Goal: Task Accomplishment & Management: Manage account settings

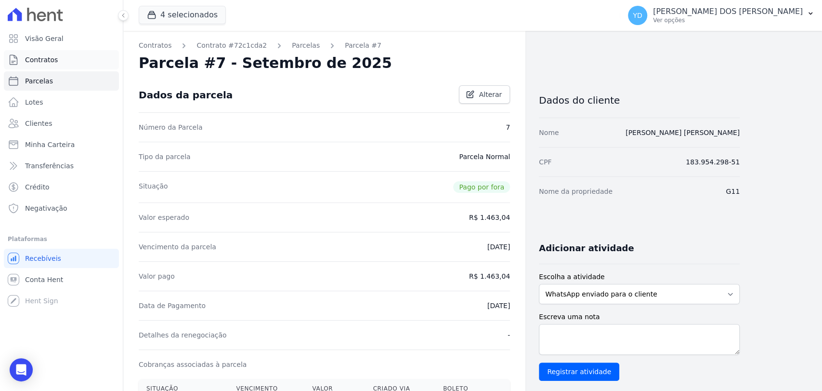
click at [60, 59] on link "Contratos" at bounding box center [61, 59] width 115 height 19
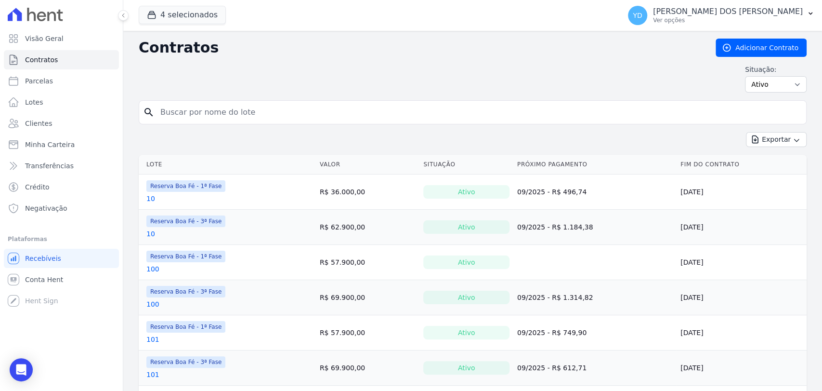
click at [251, 120] on input "search" at bounding box center [479, 112] width 648 height 19
type input "173"
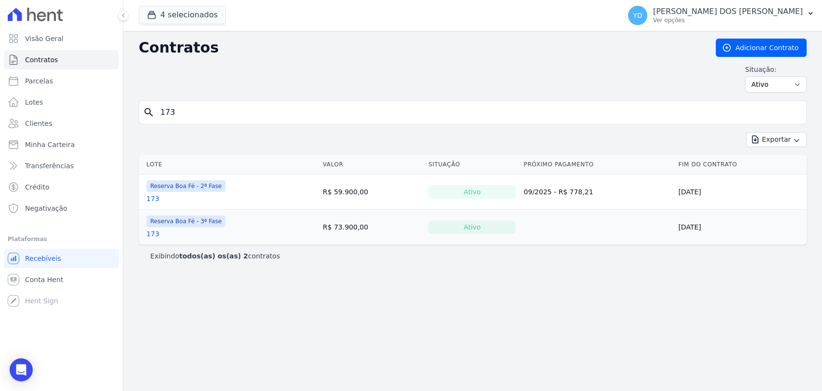
click at [153, 229] on link "173" at bounding box center [152, 234] width 13 height 10
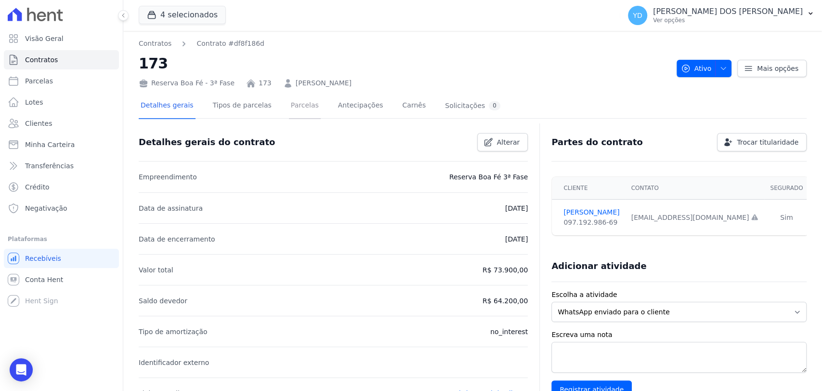
click at [289, 115] on link "Parcelas" at bounding box center [305, 106] width 32 height 26
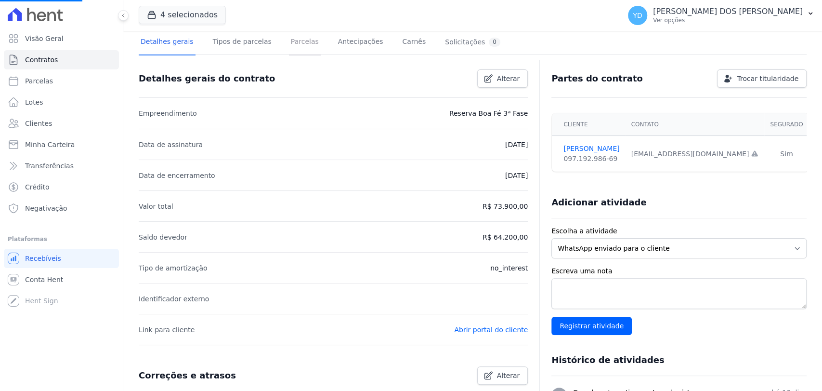
scroll to position [321, 0]
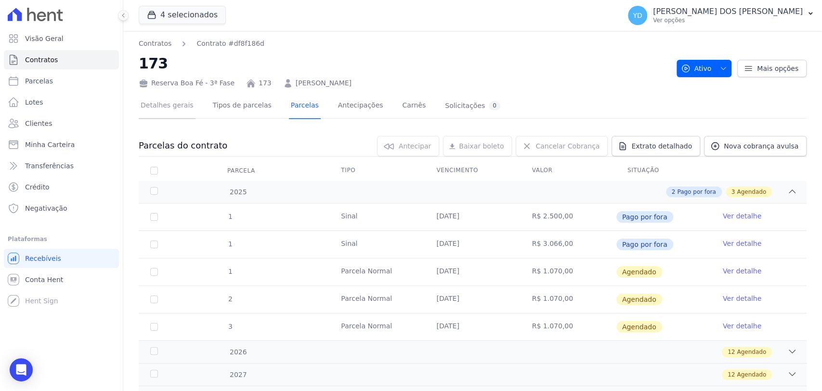
click at [177, 109] on link "Detalhes gerais" at bounding box center [167, 106] width 57 height 26
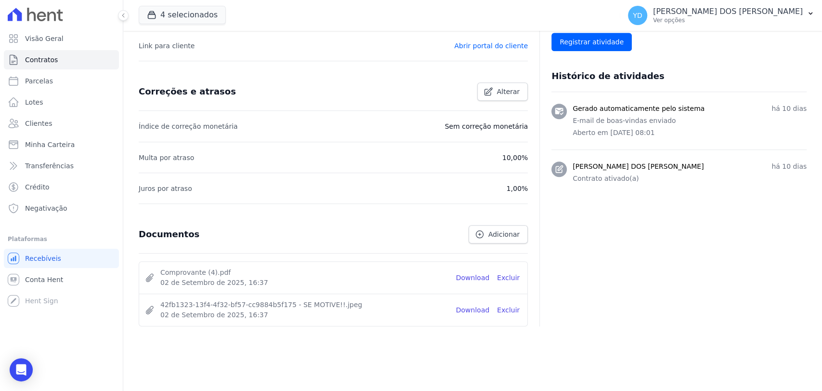
scroll to position [351, 0]
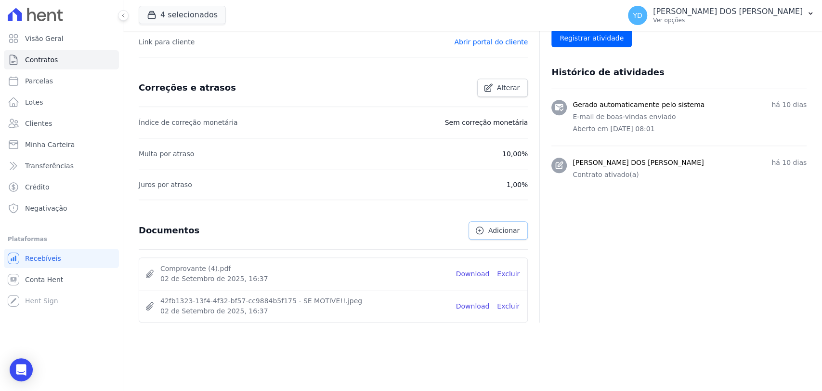
click at [483, 229] on icon at bounding box center [480, 230] width 10 height 10
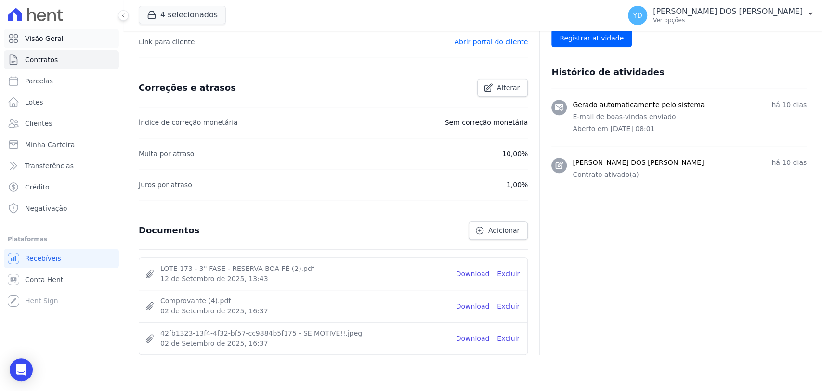
click at [67, 44] on link "Visão Geral" at bounding box center [61, 38] width 115 height 19
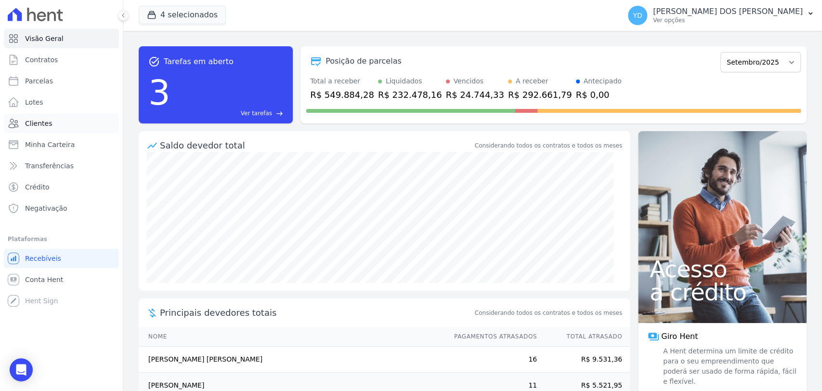
click at [66, 123] on link "Clientes" at bounding box center [61, 123] width 115 height 19
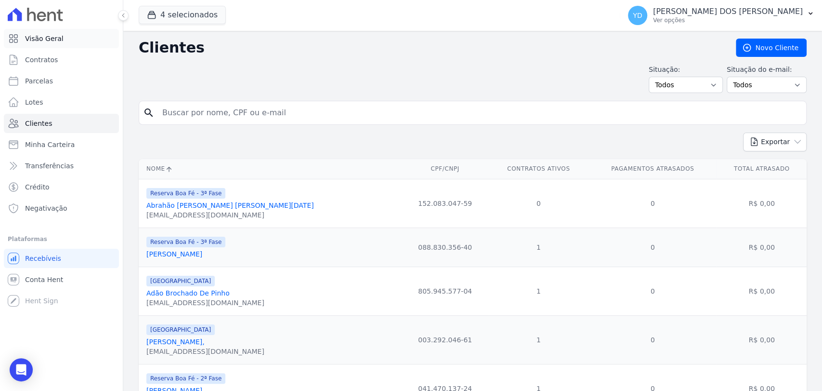
click at [66, 41] on link "Visão Geral" at bounding box center [61, 38] width 115 height 19
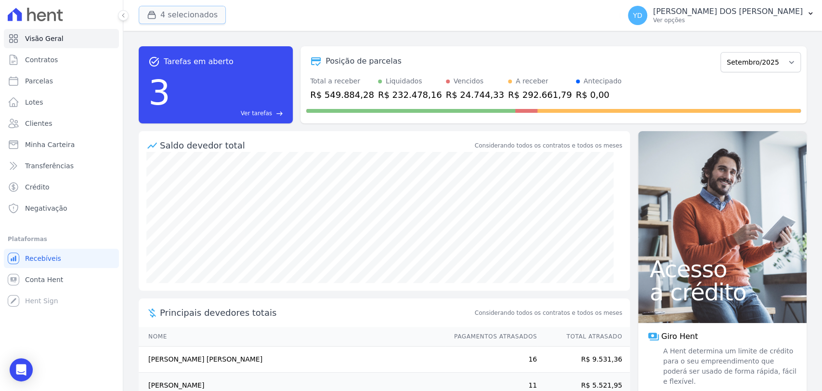
click at [210, 16] on button "4 selecionados" at bounding box center [182, 15] width 87 height 18
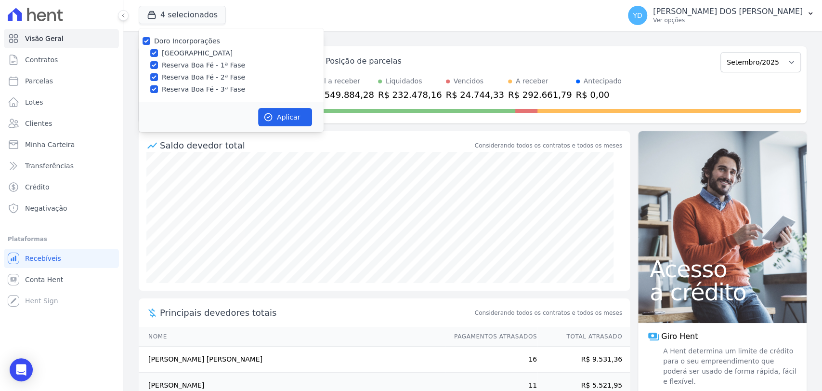
click at [261, 14] on div "4 selecionados Doro Incorporações Parque das Palmeiras Reserva Boa Fé - 1ª Fase…" at bounding box center [378, 16] width 478 height 32
click at [188, 16] on button "4 selecionados" at bounding box center [182, 15] width 87 height 18
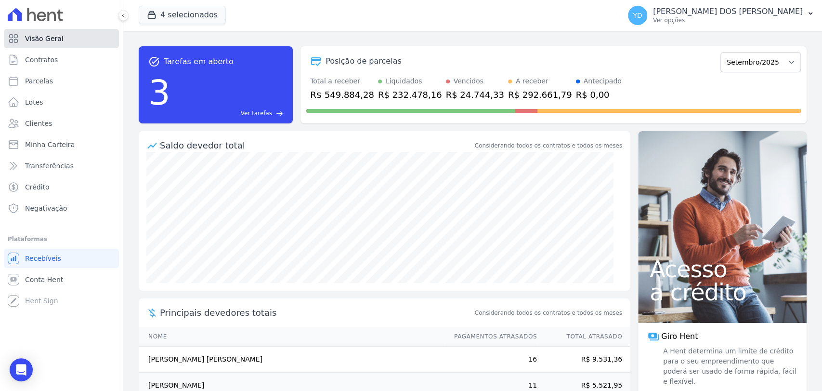
click at [97, 36] on link "Visão Geral" at bounding box center [61, 38] width 115 height 19
click at [159, 16] on div "button" at bounding box center [153, 15] width 13 height 10
click at [185, 43] on div "task_alt Tarefas em aberto 3 Ver tarefas east Posição de parcelas Abril/2022 Ma…" at bounding box center [473, 85] width 668 height 93
click at [185, 22] on button "4 selecionados" at bounding box center [182, 15] width 87 height 18
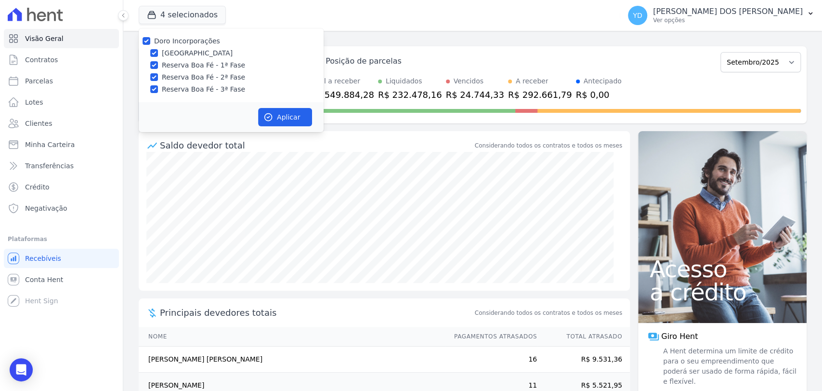
click at [187, 38] on label "Doro Incorporações" at bounding box center [187, 41] width 66 height 8
click at [150, 38] on input "Doro Incorporações" at bounding box center [147, 41] width 8 height 8
checkbox input "false"
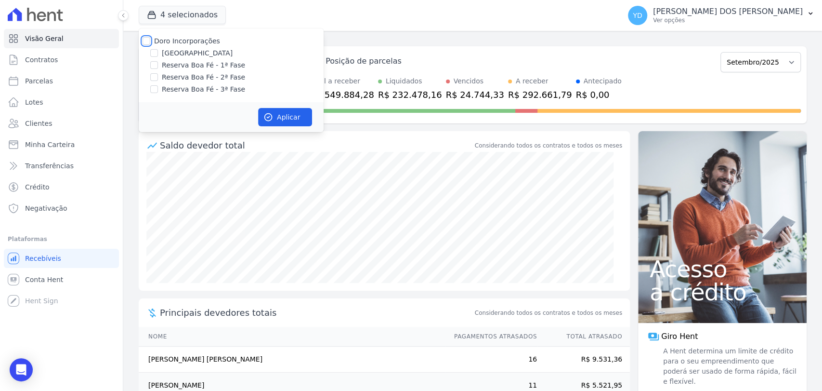
checkbox input "false"
click at [192, 54] on label "[GEOGRAPHIC_DATA]" at bounding box center [197, 53] width 71 height 10
click at [158, 54] on input "[GEOGRAPHIC_DATA]" at bounding box center [154, 53] width 8 height 8
checkbox input "true"
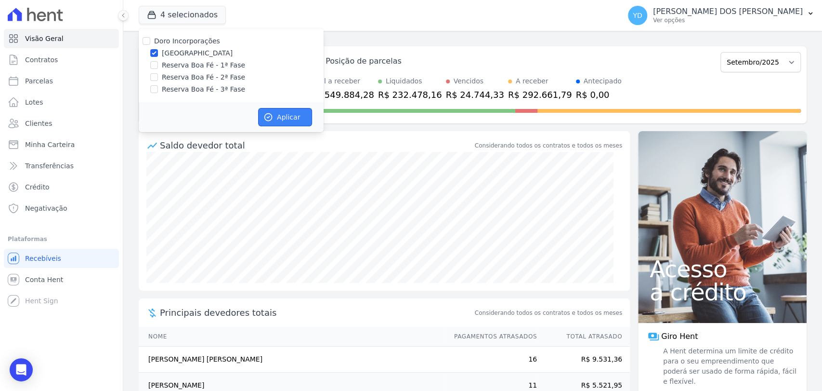
click at [292, 124] on button "Aplicar" at bounding box center [285, 117] width 54 height 18
click at [485, 120] on div "Posição de parcelas Abril/2022 Maio/2022 Junho/2022 Julho/2022 Agosto/2022 Sete…" at bounding box center [554, 84] width 506 height 77
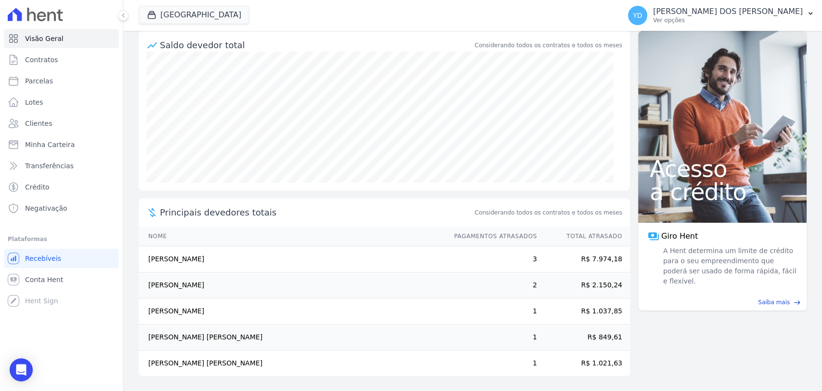
scroll to position [101, 0]
drag, startPoint x: 605, startPoint y: 261, endPoint x: 472, endPoint y: 262, distance: 133.5
click at [472, 262] on tr "Sarah Rocha Silva 3 R$ 7.974,18" at bounding box center [384, 259] width 491 height 26
drag, startPoint x: 477, startPoint y: 274, endPoint x: 620, endPoint y: 285, distance: 143.0
click at [620, 285] on tr "William De Oliveira Mantovani 2 R$ 2.150,24" at bounding box center [384, 285] width 491 height 26
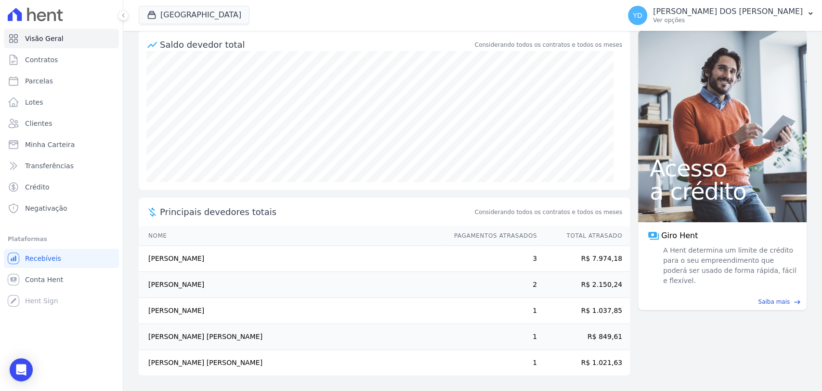
click at [524, 306] on td "1" at bounding box center [491, 311] width 93 height 26
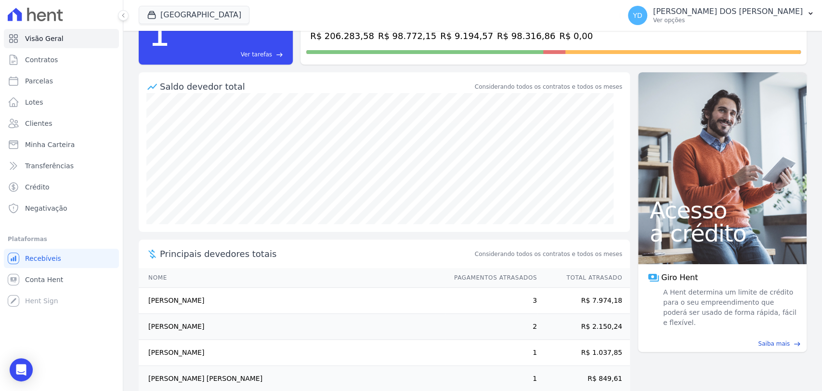
scroll to position [0, 0]
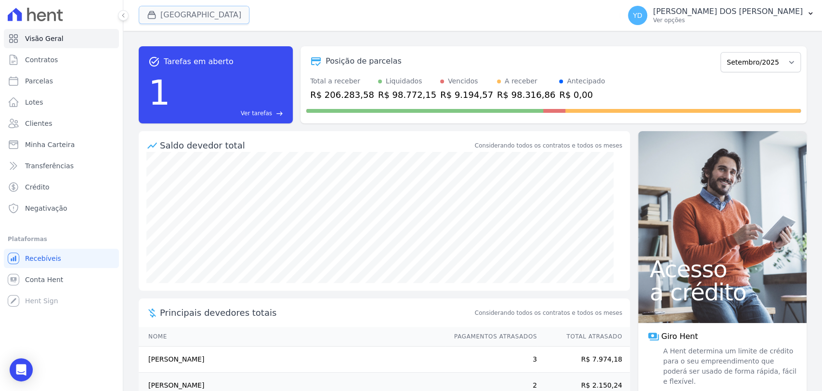
click at [206, 23] on button "Parque Das Palmeiras" at bounding box center [194, 15] width 111 height 18
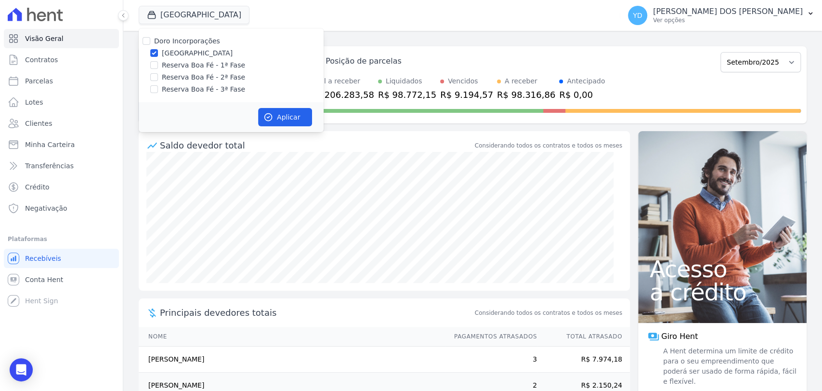
click at [211, 59] on div "Doro Incorporações Parque das Palmeiras Reserva Boa Fé - 1ª Fase Reserva Boa Fé…" at bounding box center [231, 65] width 185 height 74
click at [212, 66] on label "Reserva Boa Fé - 1ª Fase" at bounding box center [203, 65] width 83 height 10
click at [158, 66] on input "Reserva Boa Fé - 1ª Fase" at bounding box center [154, 65] width 8 height 8
checkbox input "true"
click at [213, 54] on label "[GEOGRAPHIC_DATA]" at bounding box center [197, 53] width 71 height 10
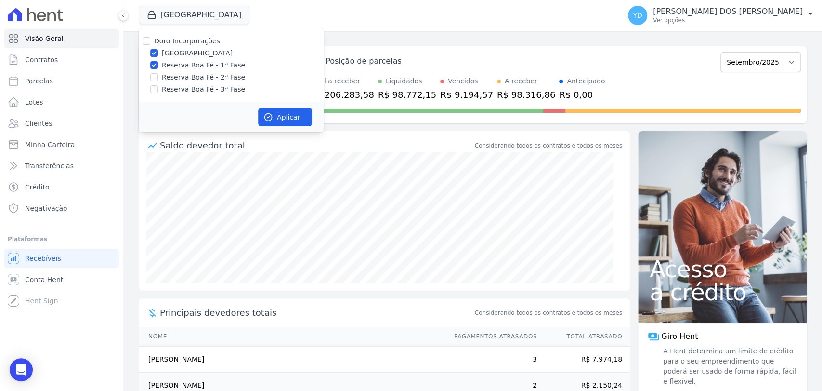
click at [158, 54] on input "[GEOGRAPHIC_DATA]" at bounding box center [154, 53] width 8 height 8
checkbox input "false"
click at [280, 124] on button "Aplicar" at bounding box center [285, 117] width 54 height 18
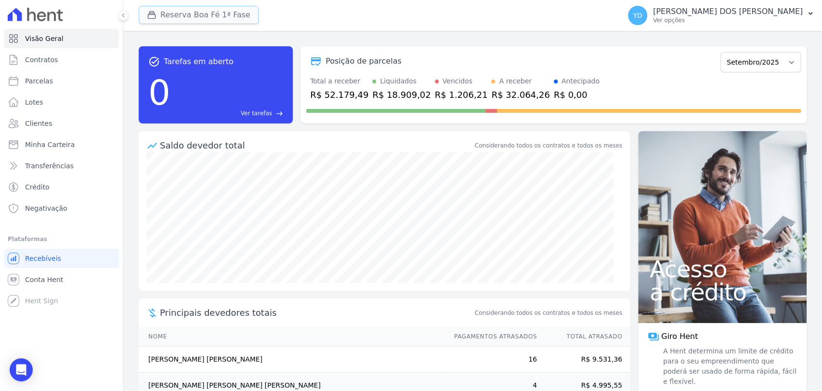
drag, startPoint x: 213, startPoint y: 8, endPoint x: 213, endPoint y: 13, distance: 5.8
click at [213, 8] on button "Reserva Boa Fé 1ª Fase" at bounding box center [199, 15] width 120 height 18
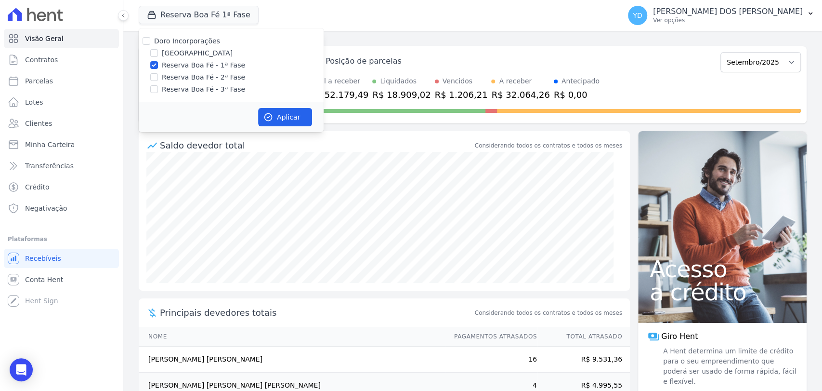
click at [219, 68] on label "Reserva Boa Fé - 1ª Fase" at bounding box center [203, 65] width 83 height 10
click at [158, 68] on input "Reserva Boa Fé - 1ª Fase" at bounding box center [154, 65] width 8 height 8
checkbox input "false"
click at [217, 78] on label "Reserva Boa Fé - 2ª Fase" at bounding box center [203, 77] width 83 height 10
click at [158, 78] on input "Reserva Boa Fé - 2ª Fase" at bounding box center [154, 77] width 8 height 8
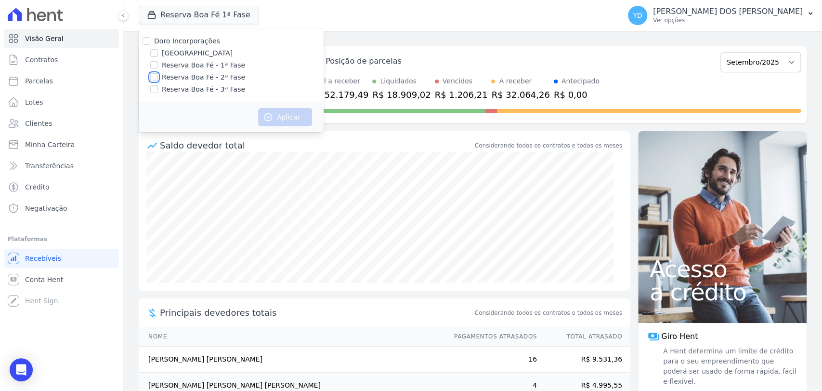
checkbox input "true"
click at [274, 119] on button "Aplicar" at bounding box center [285, 117] width 54 height 18
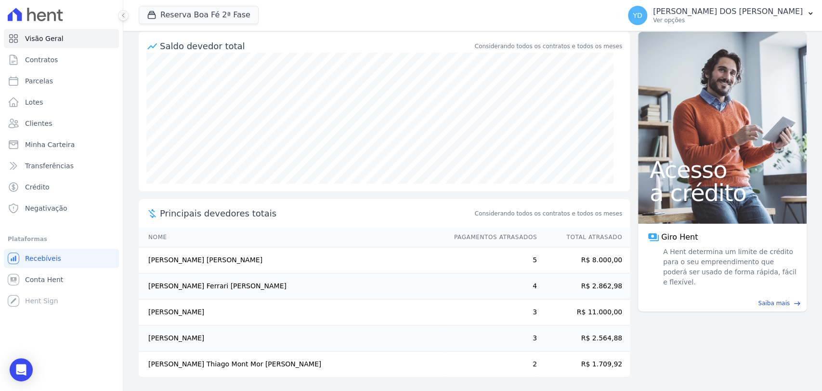
scroll to position [101, 0]
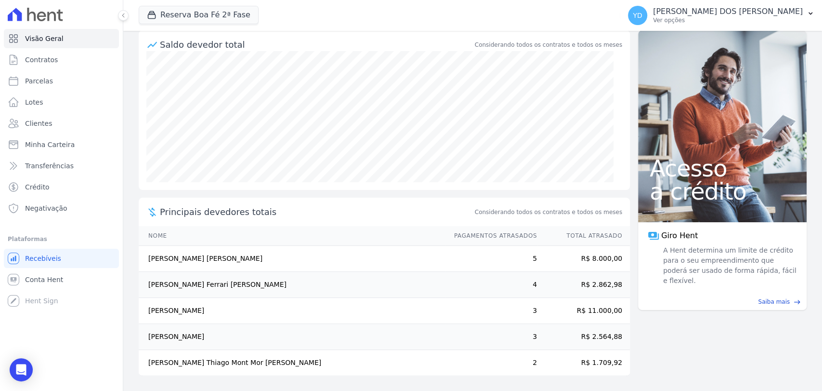
drag, startPoint x: 542, startPoint y: 256, endPoint x: 613, endPoint y: 255, distance: 71.8
click at [613, 255] on tr "Izaias De Souza Moutinho Junior 5 R$ 8.000,00" at bounding box center [384, 259] width 491 height 26
click at [538, 275] on td "R$ 2.862,98" at bounding box center [584, 285] width 93 height 26
click at [235, 9] on button "Reserva Boa Fé 2ª Fase" at bounding box center [199, 15] width 120 height 18
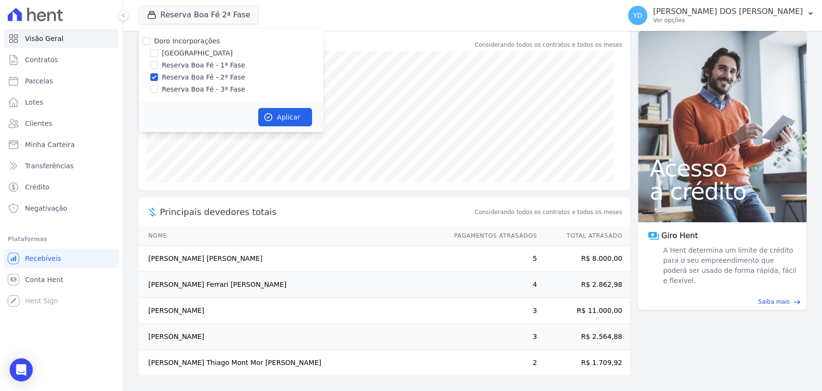
click at [219, 80] on label "Reserva Boa Fé - 2ª Fase" at bounding box center [203, 77] width 83 height 10
click at [158, 80] on input "Reserva Boa Fé - 2ª Fase" at bounding box center [154, 77] width 8 height 8
checkbox input "false"
click at [225, 94] on div "Doro Incorporações Parque das Palmeiras Reserva Boa Fé - 1ª Fase Reserva Boa Fé…" at bounding box center [231, 65] width 185 height 74
click at [227, 89] on label "Reserva Boa Fé - 3ª Fase" at bounding box center [203, 89] width 83 height 10
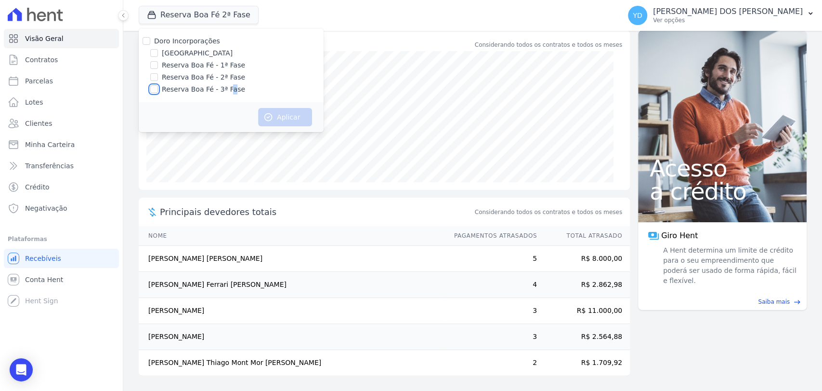
click at [158, 89] on input "Reserva Boa Fé - 3ª Fase" at bounding box center [154, 89] width 8 height 8
checkbox input "true"
click at [275, 116] on button "Aplicar" at bounding box center [285, 117] width 54 height 18
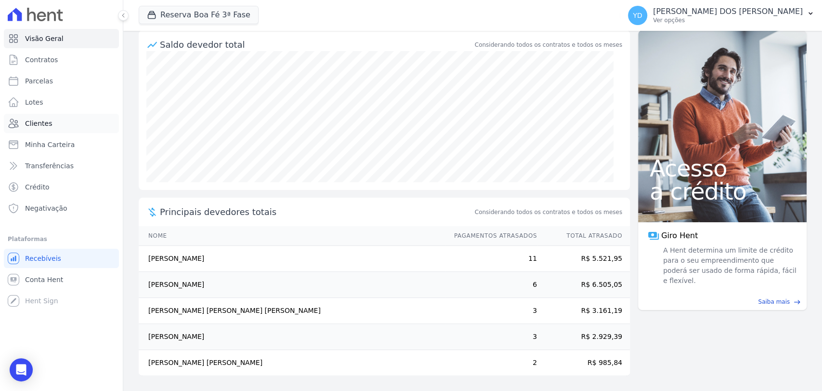
click at [39, 123] on span "Clientes" at bounding box center [38, 124] width 27 height 10
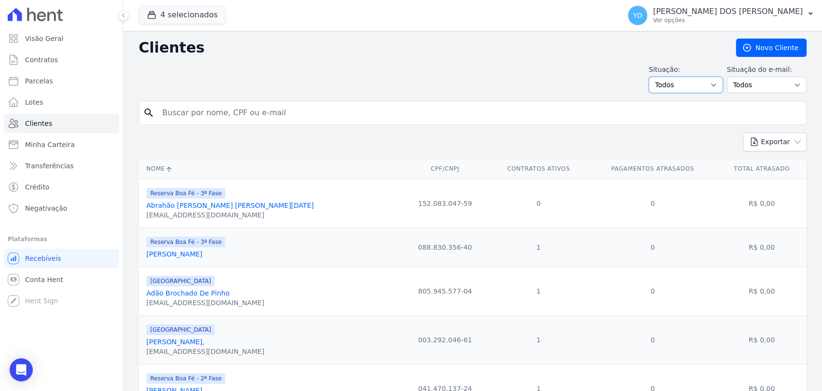
click at [697, 86] on select "Todos Adimplentes Inadimplentes" at bounding box center [686, 85] width 74 height 16
select select "overdue"
click at [651, 77] on select "Todos Adimplentes Inadimplentes" at bounding box center [686, 85] width 74 height 16
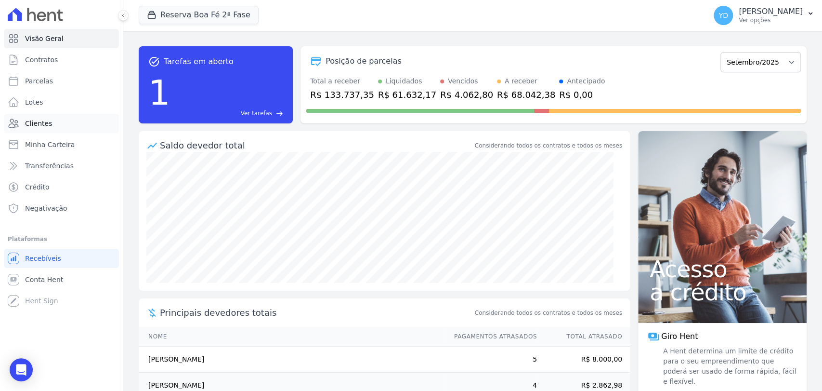
click at [85, 122] on link "Clientes" at bounding box center [61, 123] width 115 height 19
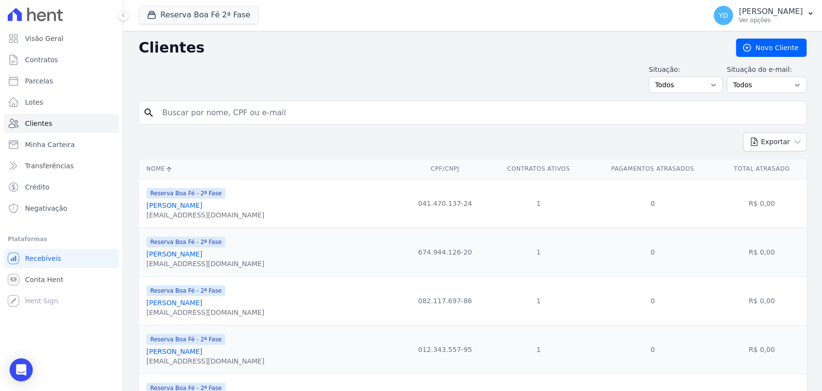
click at [233, 117] on input "search" at bounding box center [480, 112] width 646 height 19
type input "izaias"
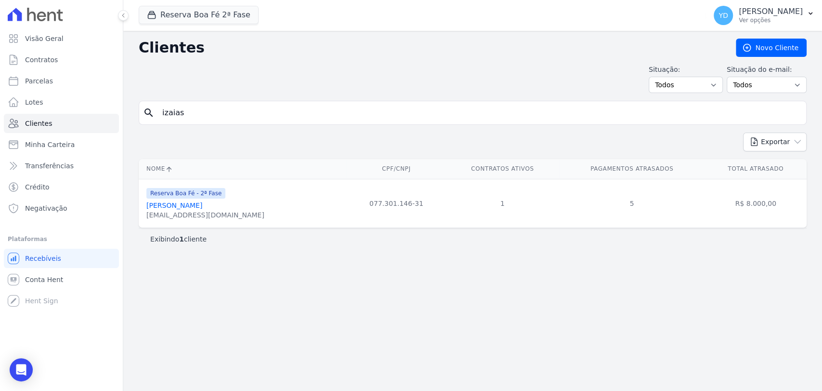
click at [202, 205] on link "Izaias De Souza Moutinho Junior" at bounding box center [174, 205] width 56 height 8
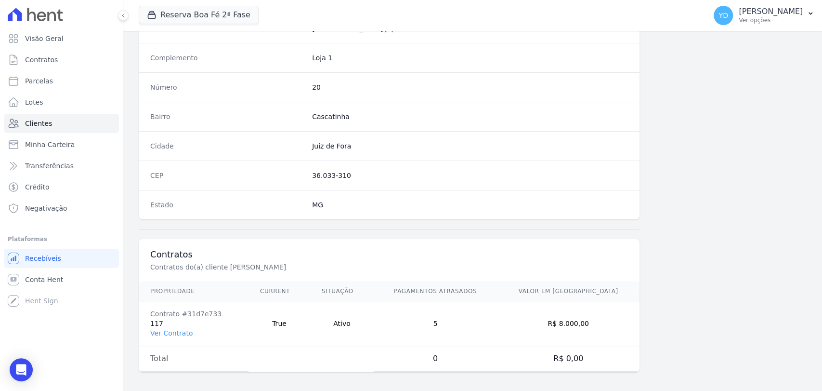
scroll to position [509, 0]
click at [177, 328] on link "Ver Contrato" at bounding box center [171, 331] width 42 height 8
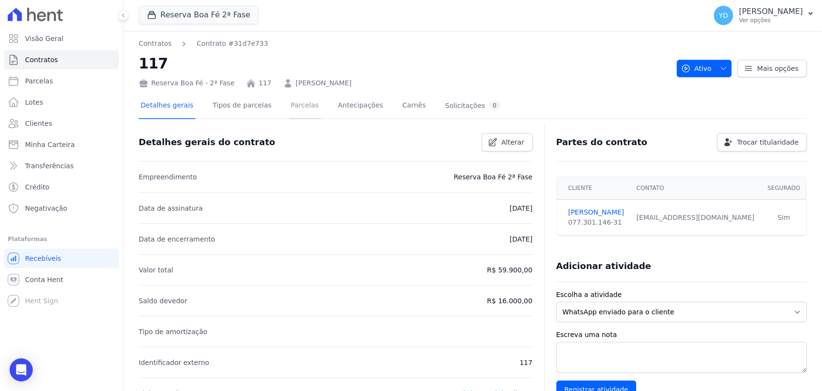
click at [297, 117] on link "Parcelas" at bounding box center [305, 106] width 32 height 26
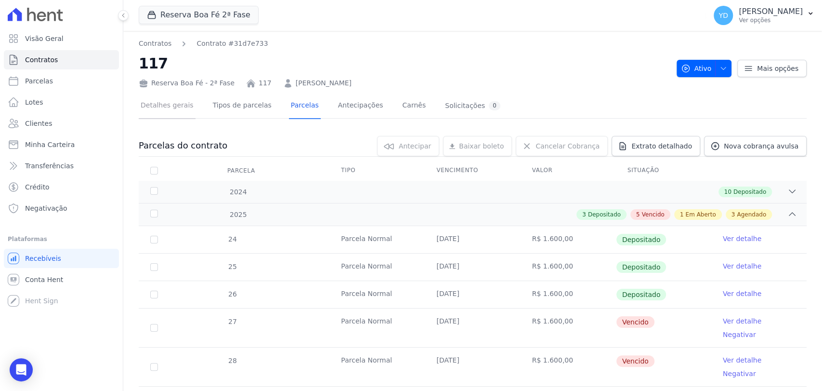
click at [169, 102] on link "Detalhes gerais" at bounding box center [167, 106] width 57 height 26
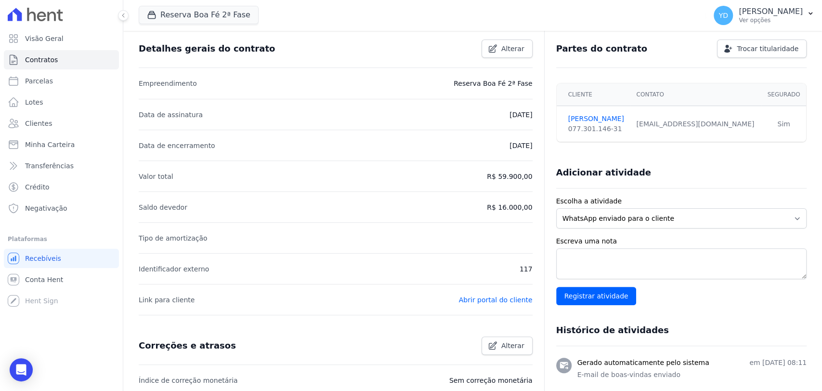
scroll to position [319, 0]
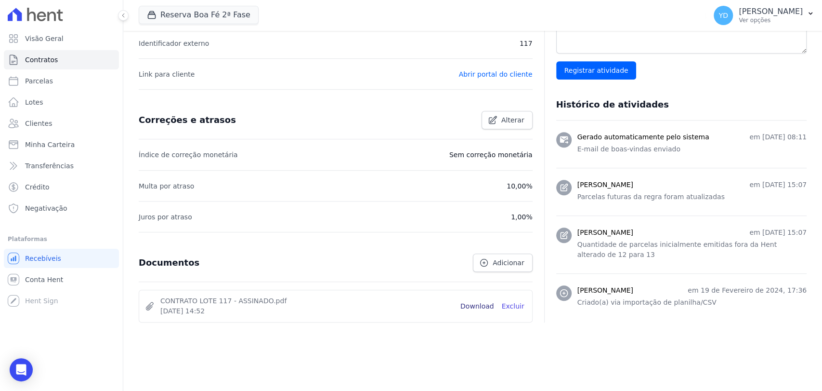
click at [467, 305] on link "Download" at bounding box center [478, 306] width 34 height 10
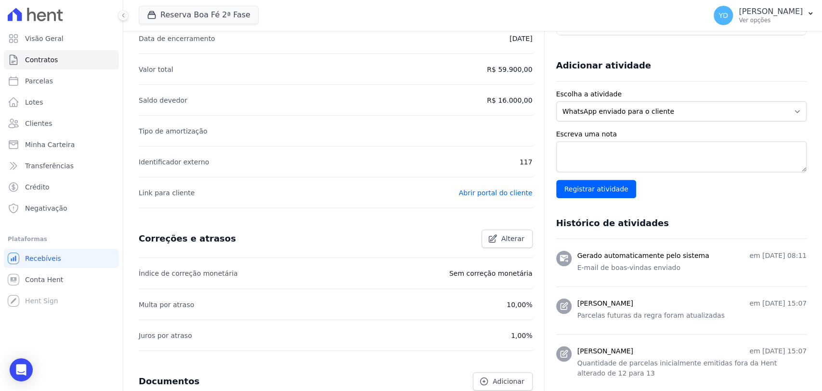
scroll to position [0, 0]
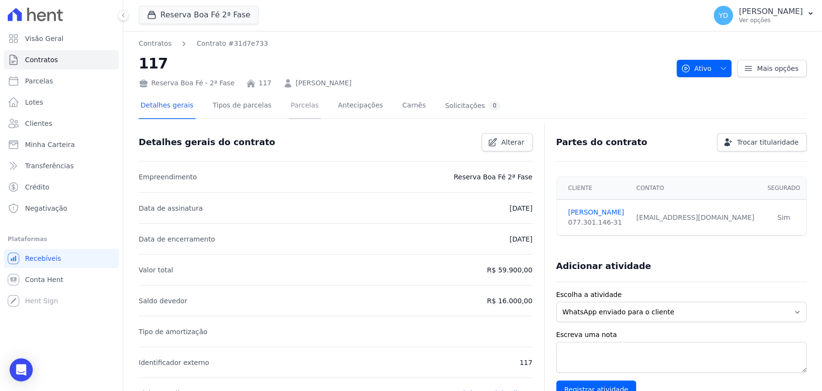
click at [302, 113] on link "Parcelas" at bounding box center [305, 106] width 32 height 26
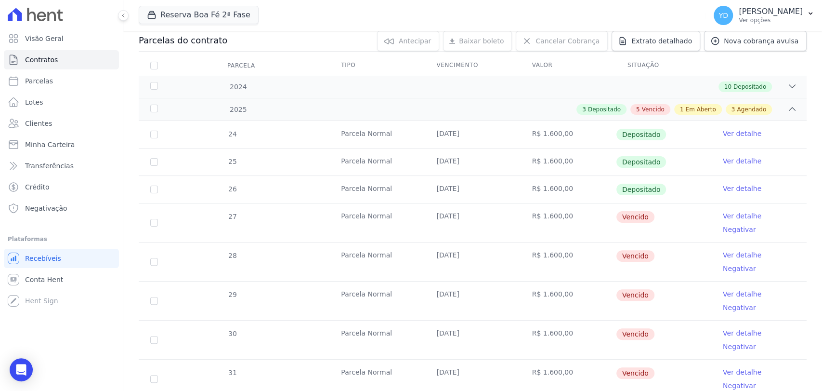
scroll to position [215, 0]
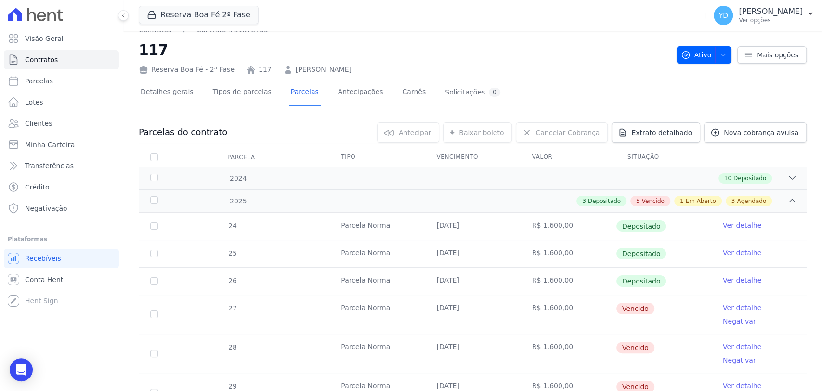
scroll to position [0, 0]
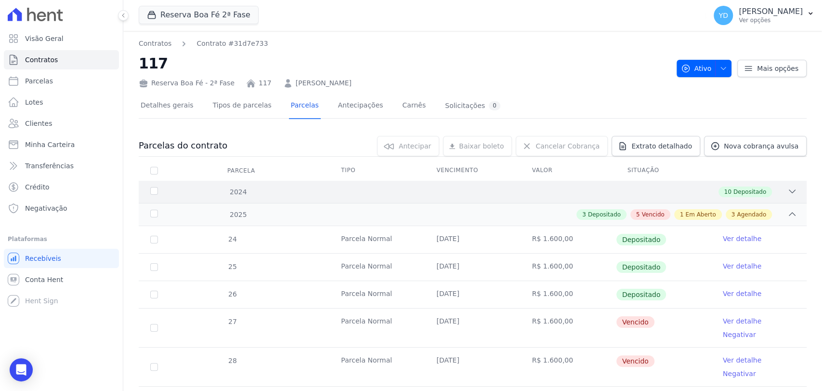
click at [548, 198] on div "2024 10 Depositado" at bounding box center [473, 192] width 668 height 22
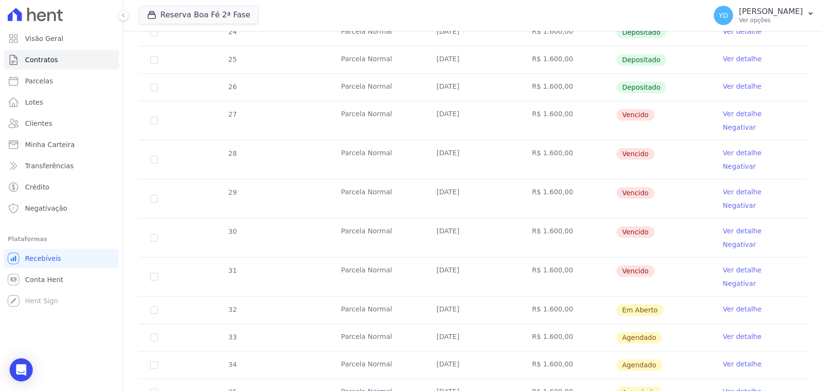
scroll to position [356, 0]
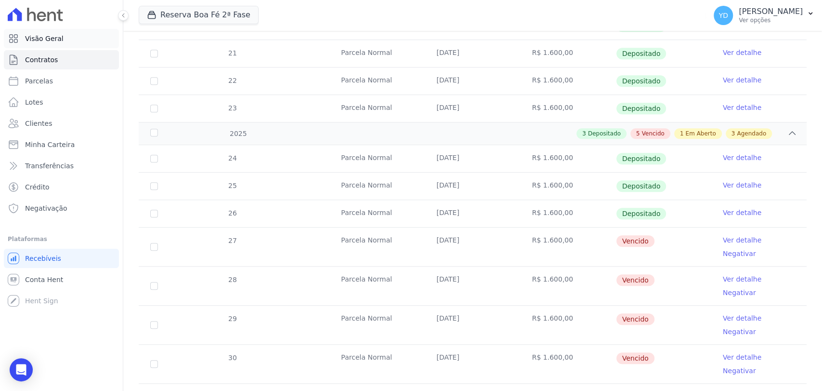
click at [85, 37] on link "Visão Geral" at bounding box center [61, 38] width 115 height 19
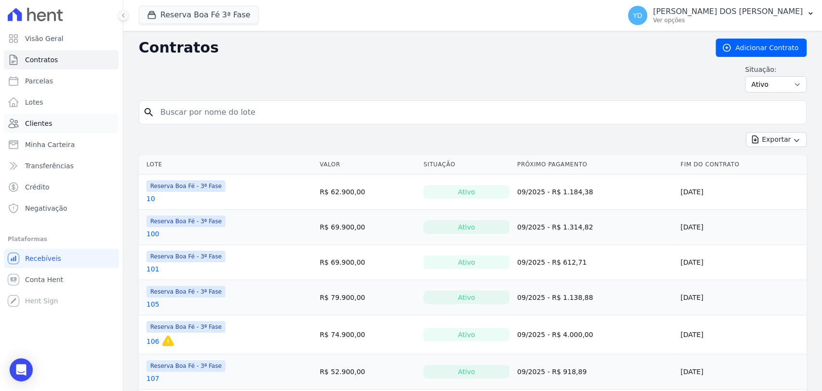
click at [77, 124] on link "Clientes" at bounding box center [61, 123] width 115 height 19
click at [196, 113] on input "search" at bounding box center [479, 112] width 648 height 19
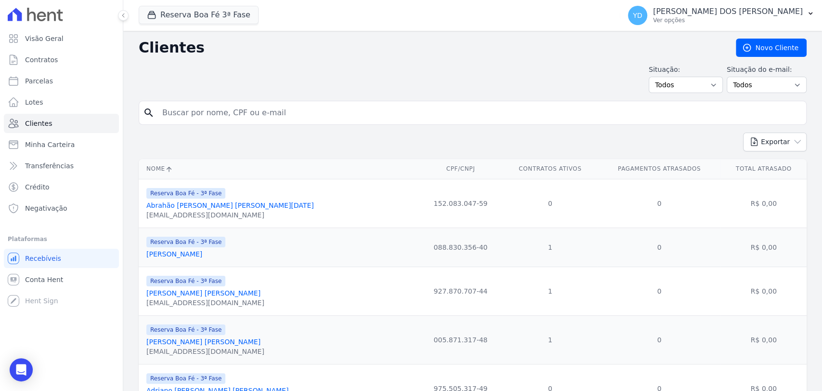
click at [200, 110] on input "search" at bounding box center [480, 112] width 646 height 19
type input "luiz"
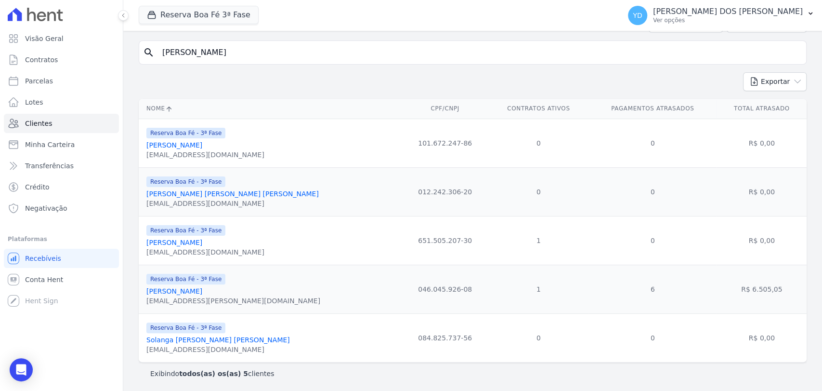
scroll to position [61, 0]
click at [185, 289] on link "Luiz Claudio Da Silva" at bounding box center [174, 290] width 56 height 8
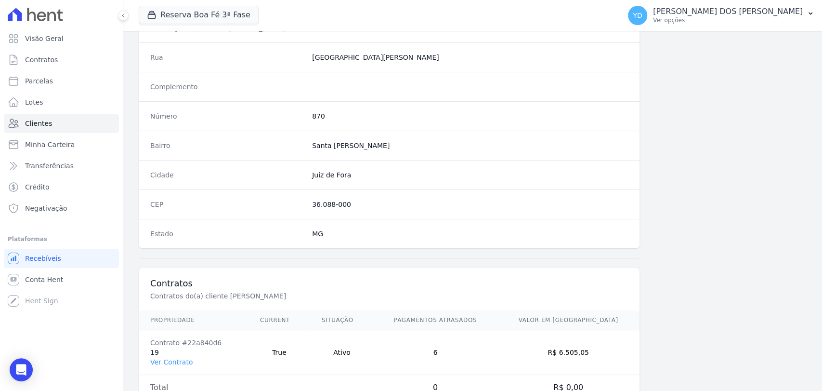
scroll to position [509, 0]
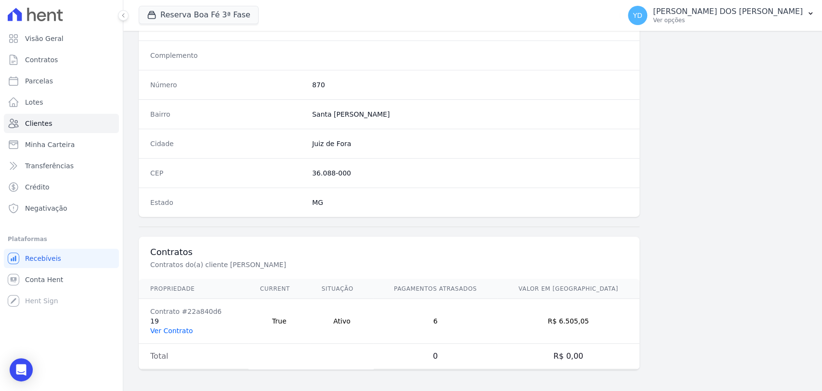
click at [176, 327] on link "Ver Contrato" at bounding box center [171, 331] width 42 height 8
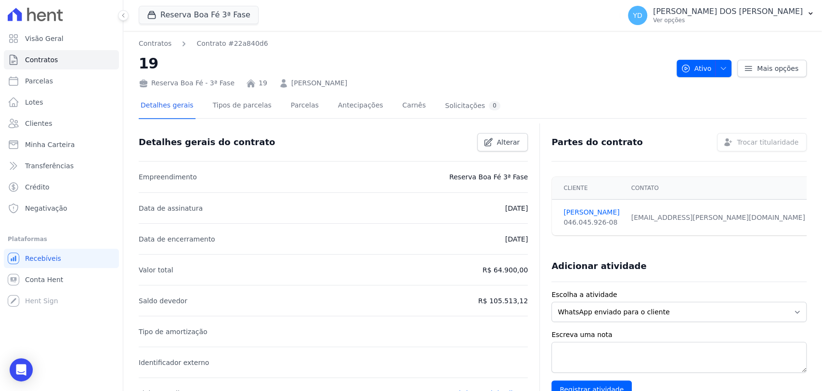
scroll to position [327, 0]
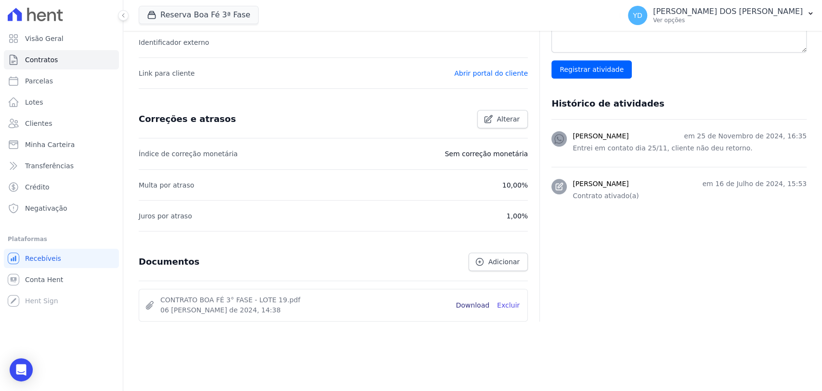
click at [475, 300] on link "Download" at bounding box center [473, 305] width 34 height 10
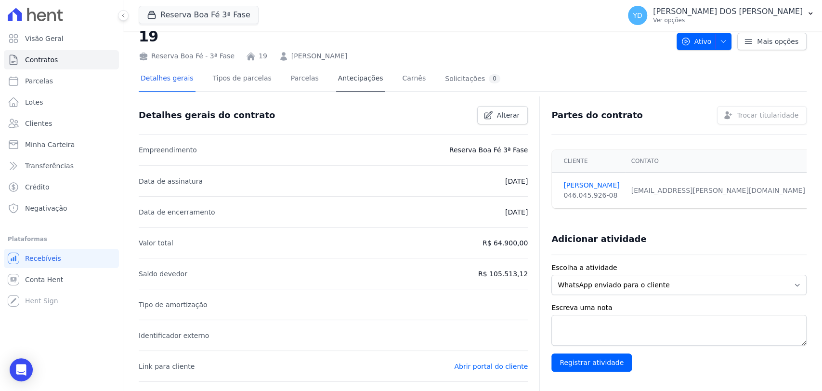
scroll to position [0, 0]
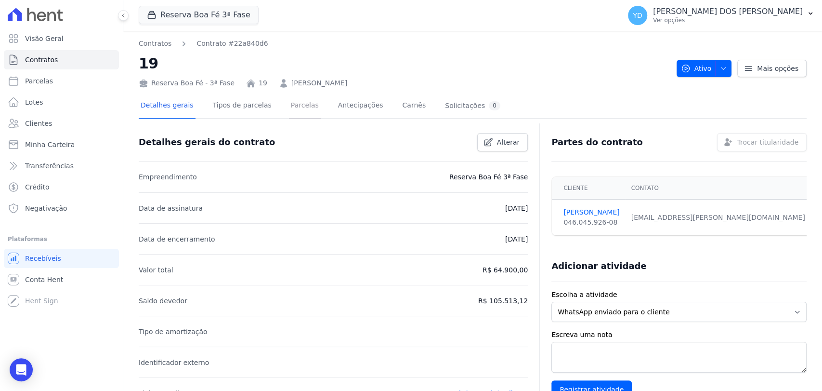
click at [290, 102] on link "Parcelas" at bounding box center [305, 106] width 32 height 26
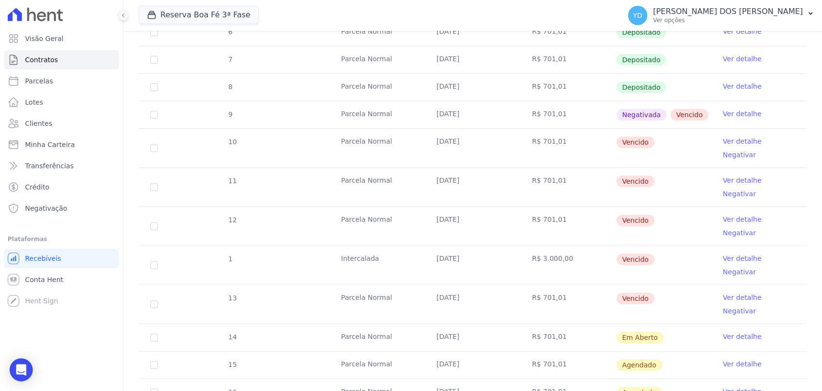
scroll to position [214, 0]
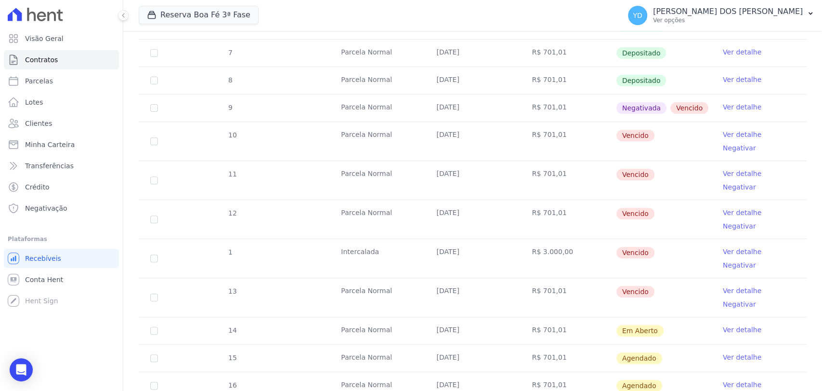
click at [756, 144] on link "Negativar" at bounding box center [739, 148] width 33 height 8
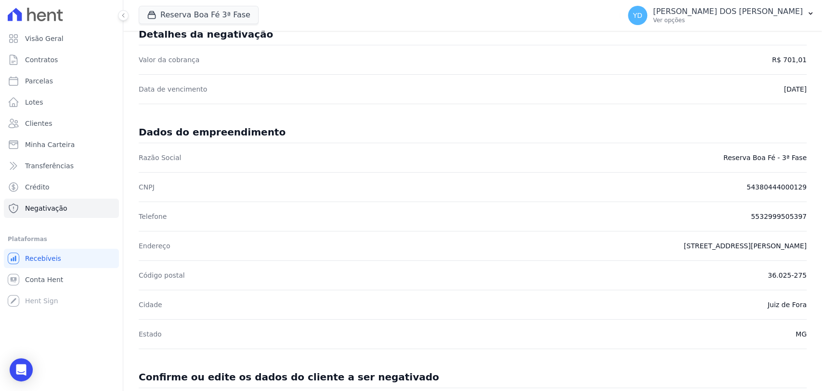
scroll to position [426, 0]
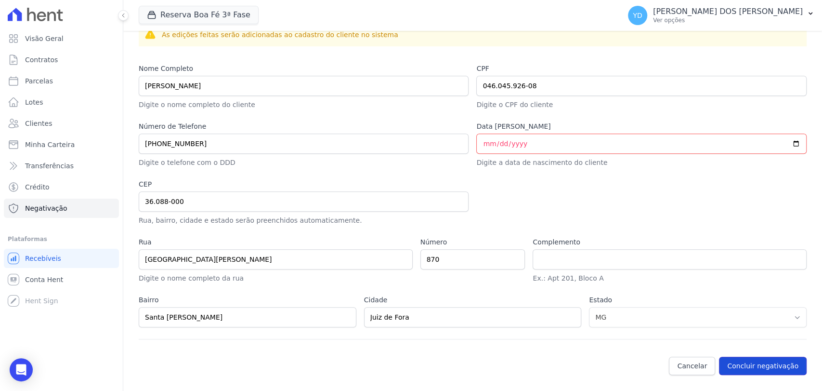
click at [767, 370] on button "Concluir negativação" at bounding box center [763, 366] width 88 height 18
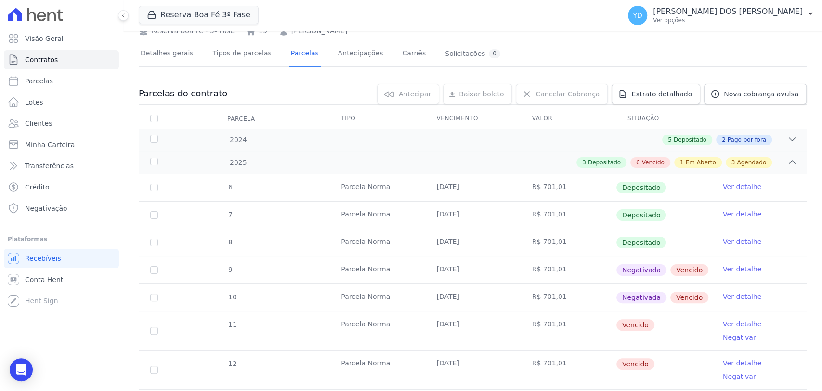
scroll to position [214, 0]
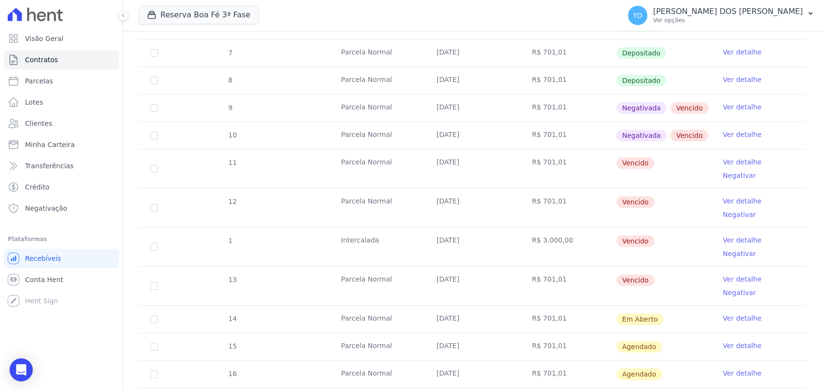
drag, startPoint x: 767, startPoint y: 193, endPoint x: 774, endPoint y: 189, distance: 8.6
click at [75, 125] on link "Clientes" at bounding box center [61, 123] width 115 height 19
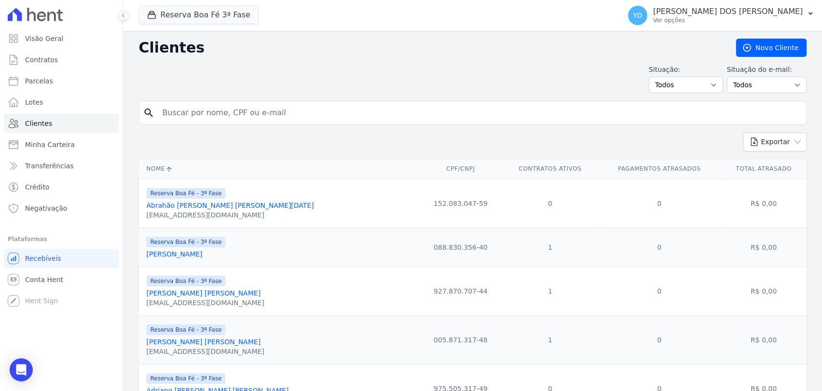
click at [297, 104] on input "search" at bounding box center [480, 112] width 646 height 19
click at [705, 80] on select "Todos Adimplentes Inadimplentes" at bounding box center [686, 85] width 74 height 16
select select "overdue"
click at [651, 77] on select "Todos Adimplentes Inadimplentes" at bounding box center [686, 85] width 74 height 16
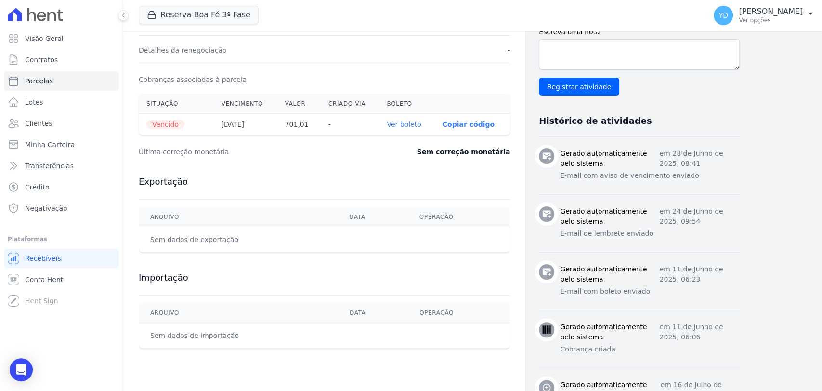
scroll to position [334, 0]
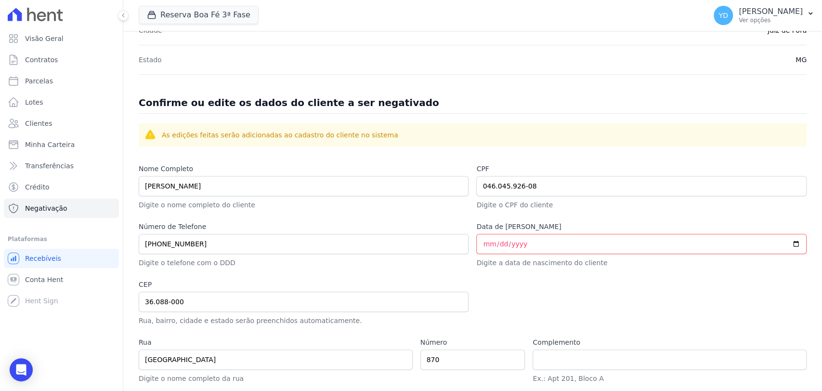
scroll to position [426, 0]
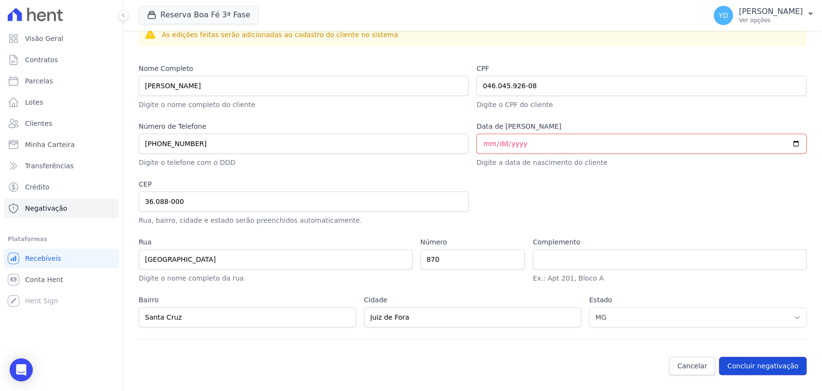
click at [743, 360] on button "Concluir negativação" at bounding box center [763, 366] width 88 height 18
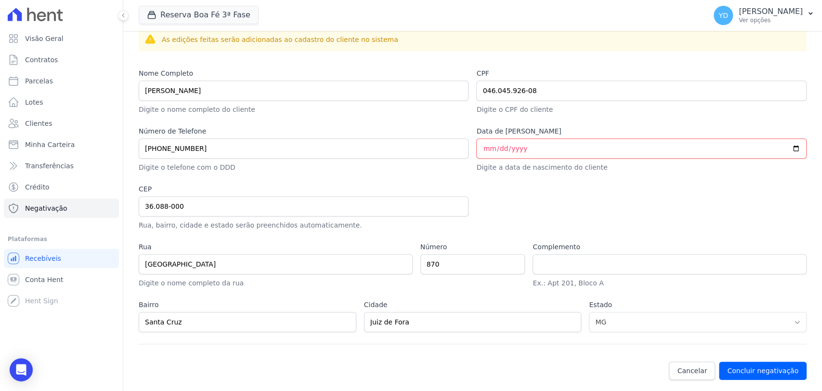
scroll to position [426, 0]
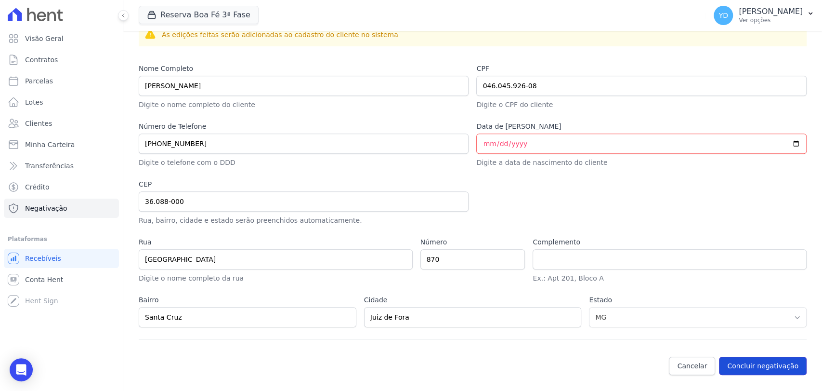
click at [752, 361] on button "Concluir negativação" at bounding box center [763, 366] width 88 height 18
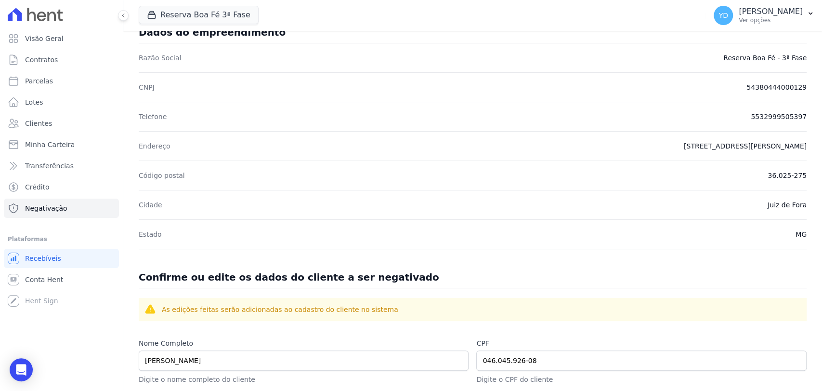
scroll to position [426, 0]
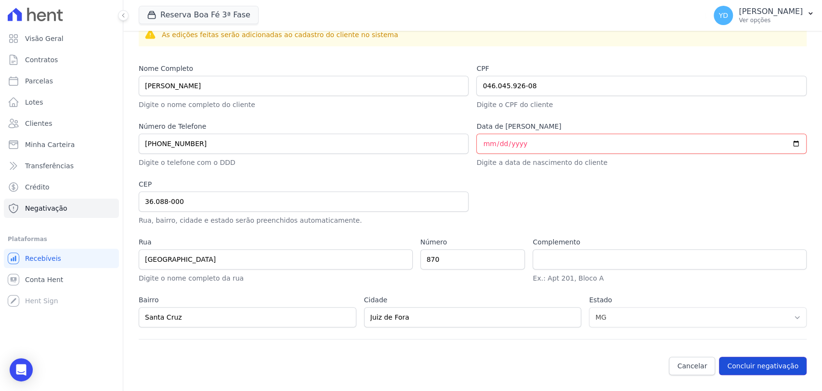
click at [752, 367] on button "Concluir negativação" at bounding box center [763, 366] width 88 height 18
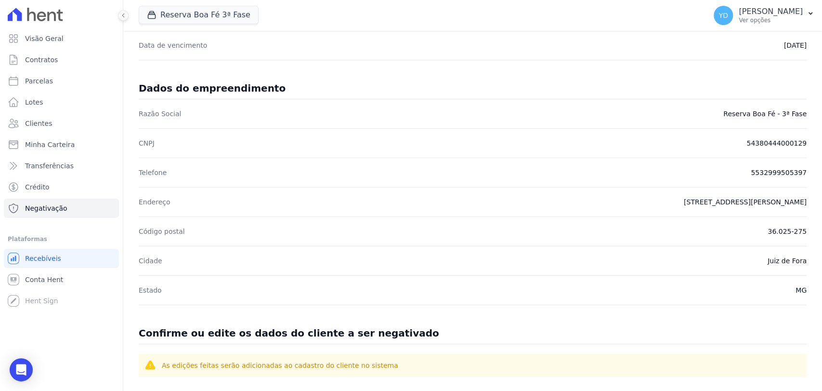
scroll to position [426, 0]
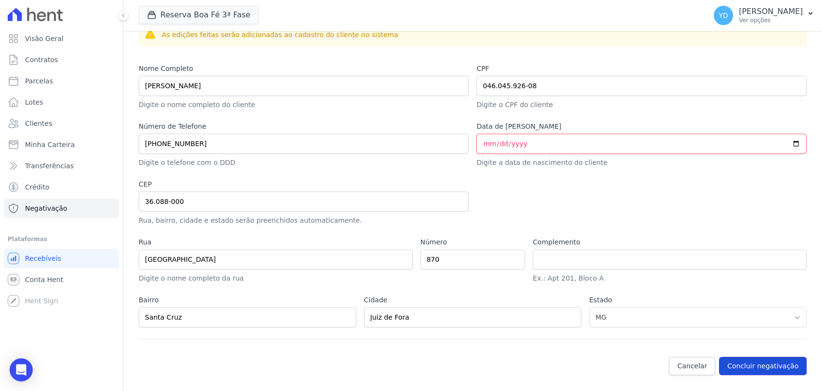
click at [782, 368] on button "Concluir negativação" at bounding box center [763, 366] width 88 height 18
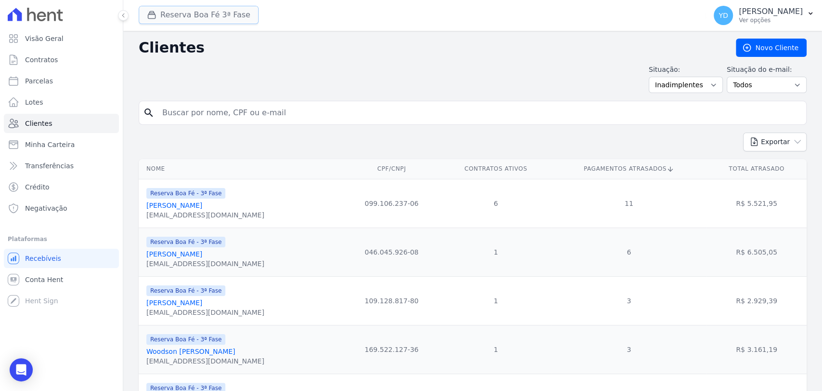
click at [208, 16] on button "Reserva Boa Fé 3ª Fase" at bounding box center [199, 15] width 120 height 18
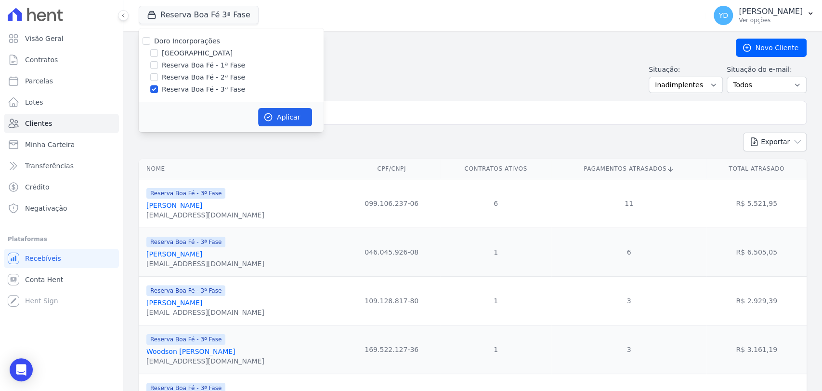
click at [209, 38] on label "Doro Incorporações" at bounding box center [187, 41] width 66 height 8
click at [150, 38] on input "Doro Incorporações" at bounding box center [147, 41] width 8 height 8
checkbox input "true"
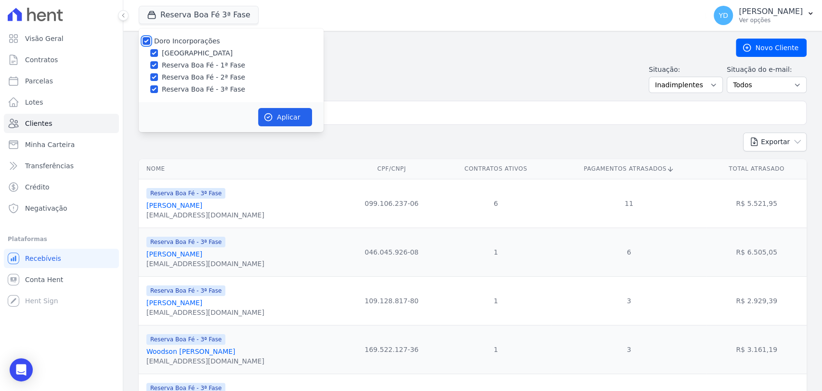
checkbox input "true"
click at [287, 125] on button "Aplicar" at bounding box center [285, 117] width 54 height 18
click at [417, 113] on input "search" at bounding box center [480, 112] width 646 height 19
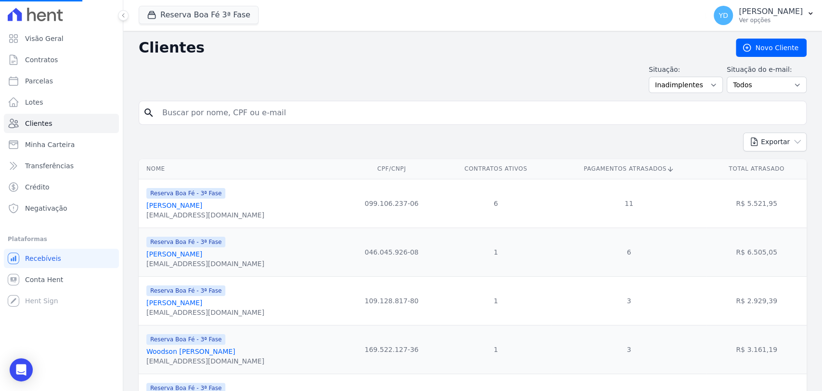
click at [424, 73] on div "Situação: Todos Adimplentes Inadimplentes Situação do e-mail: Todos Confirmado …" at bounding box center [473, 79] width 668 height 28
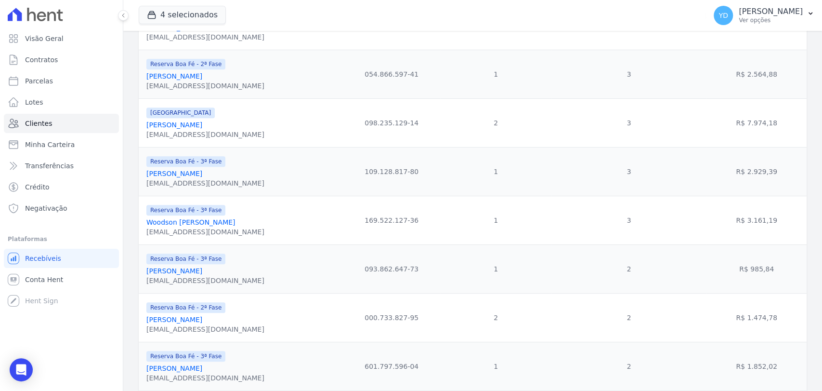
scroll to position [482, 0]
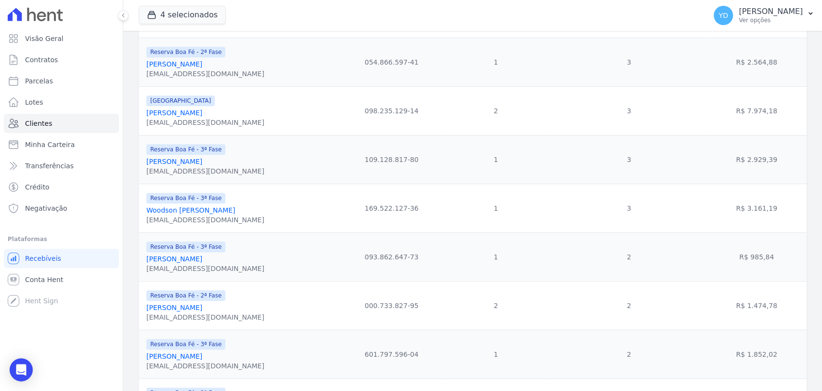
drag, startPoint x: 197, startPoint y: 163, endPoint x: 201, endPoint y: 165, distance: 5.0
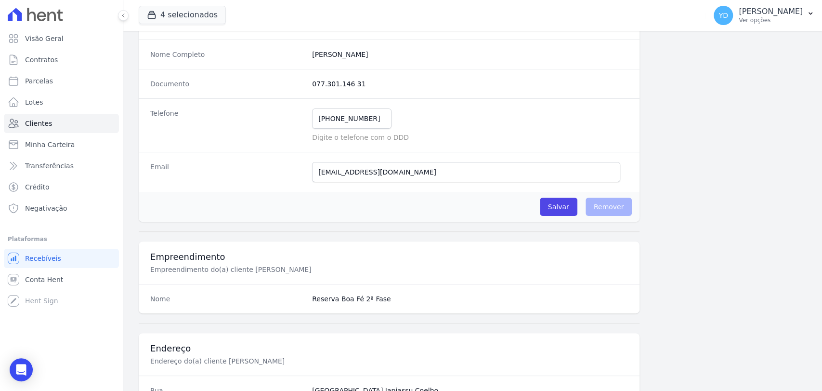
scroll to position [482, 0]
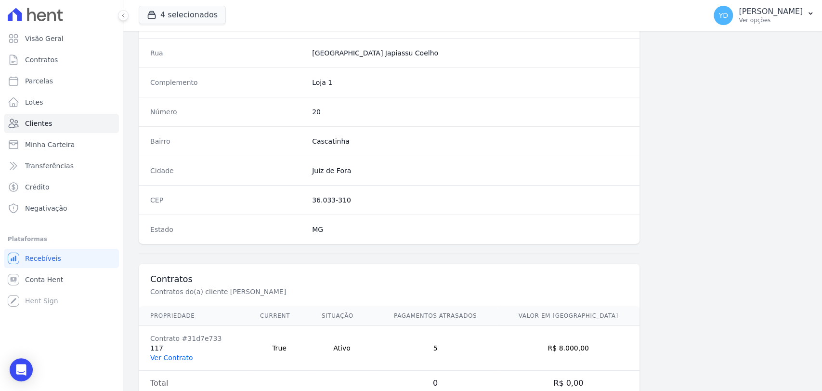
click at [170, 355] on link "Ver Contrato" at bounding box center [171, 358] width 42 height 8
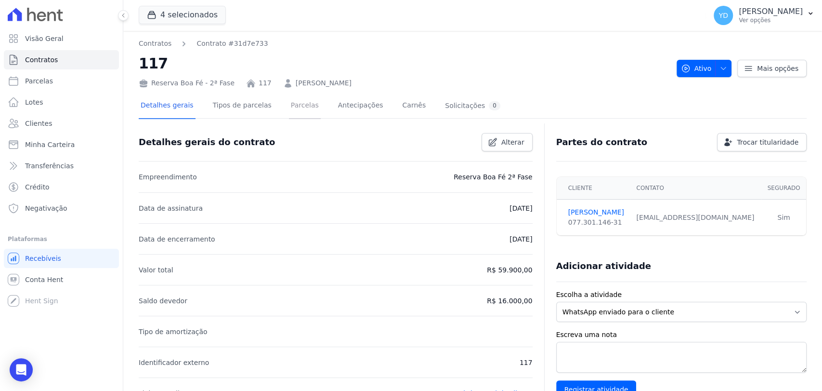
click at [305, 99] on link "Parcelas" at bounding box center [305, 106] width 32 height 26
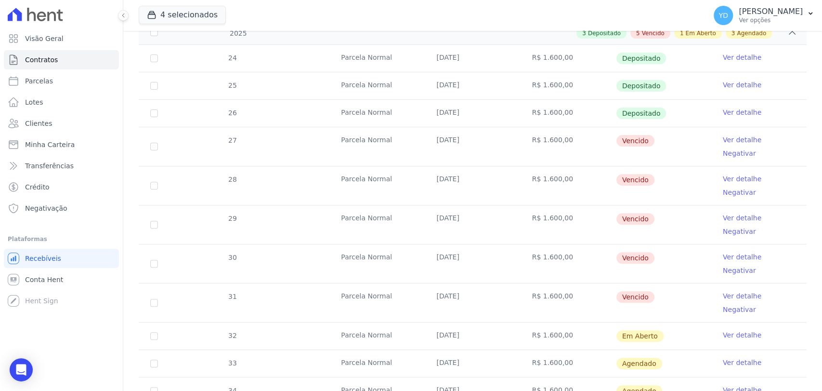
scroll to position [215, 0]
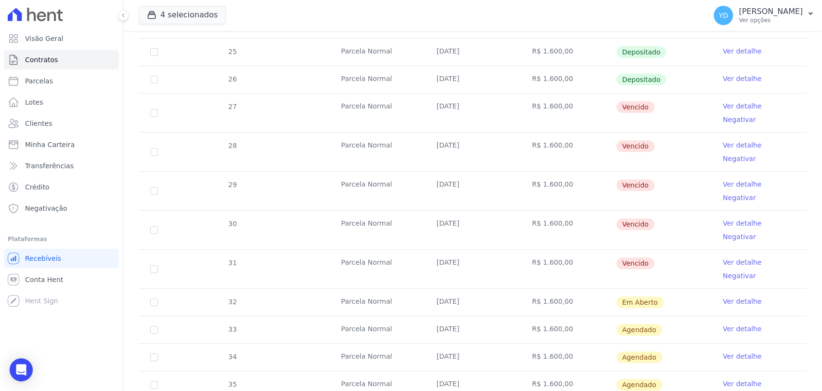
drag, startPoint x: 776, startPoint y: 105, endPoint x: 765, endPoint y: 122, distance: 20.6
click at [756, 115] on div "Negativar" at bounding box center [739, 120] width 33 height 10
drag, startPoint x: 769, startPoint y: 192, endPoint x: 774, endPoint y: 188, distance: 6.6
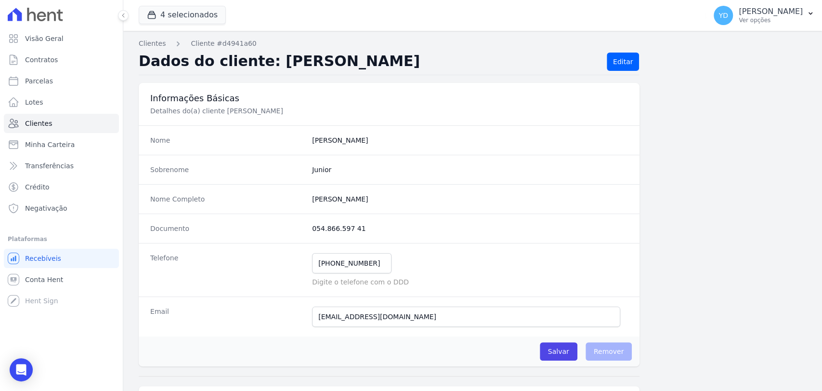
scroll to position [509, 0]
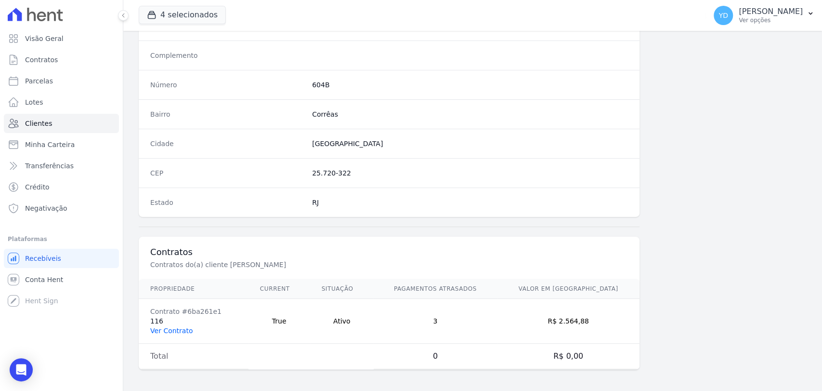
click at [179, 329] on link "Ver Contrato" at bounding box center [171, 331] width 42 height 8
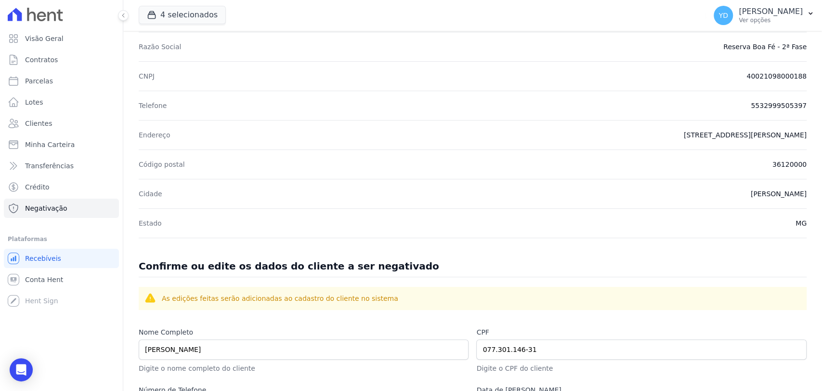
scroll to position [426, 0]
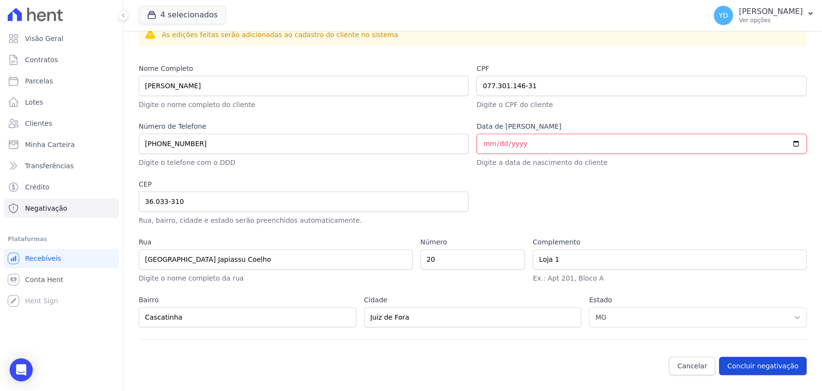
click at [762, 366] on button "Concluir negativação" at bounding box center [763, 366] width 88 height 18
click at [486, 144] on input "Data de Nascimento" at bounding box center [642, 143] width 331 height 20
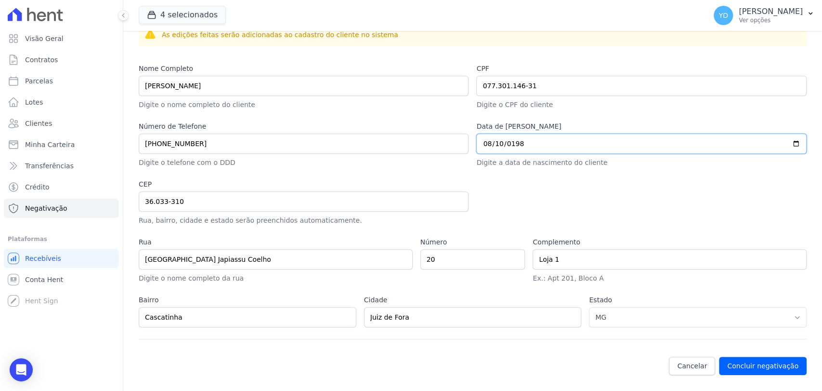
type input "1986-08-10"
click at [647, 198] on div at bounding box center [642, 202] width 331 height 46
click at [746, 373] on div "Cancelar Concluir negativação" at bounding box center [473, 371] width 668 height 28
click at [736, 359] on button "Concluir negativação" at bounding box center [763, 366] width 88 height 18
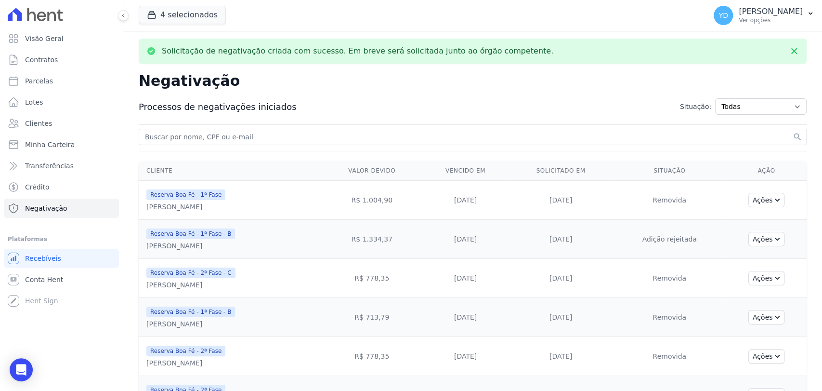
scroll to position [428, 0]
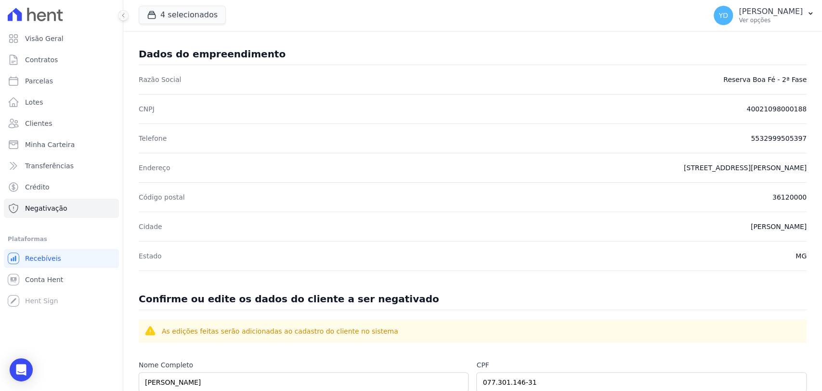
scroll to position [374, 0]
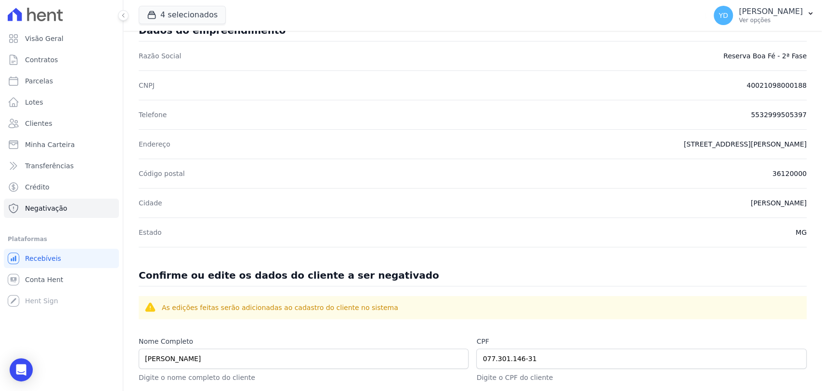
scroll to position [426, 0]
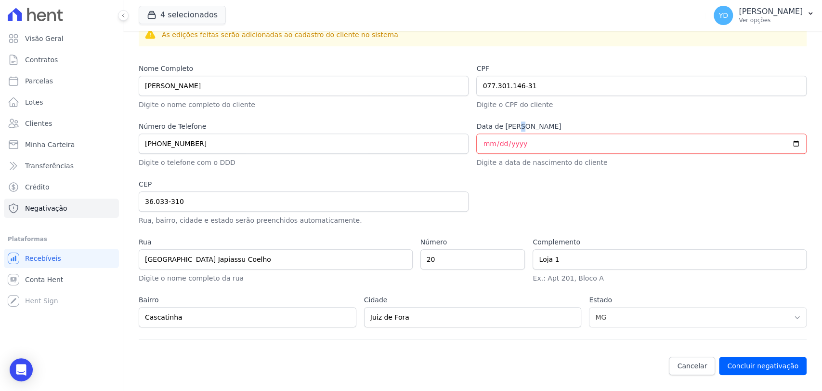
drag, startPoint x: 514, startPoint y: 129, endPoint x: 517, endPoint y: 142, distance: 13.6
click at [516, 131] on div "Data de [PERSON_NAME] Digite a data de nascimento do cliente" at bounding box center [642, 144] width 331 height 46
click at [517, 142] on input "Data de [PERSON_NAME]" at bounding box center [642, 143] width 331 height 20
click at [477, 143] on input "Data de [PERSON_NAME]" at bounding box center [642, 143] width 331 height 20
click at [485, 147] on input "Data de [PERSON_NAME]" at bounding box center [642, 143] width 331 height 20
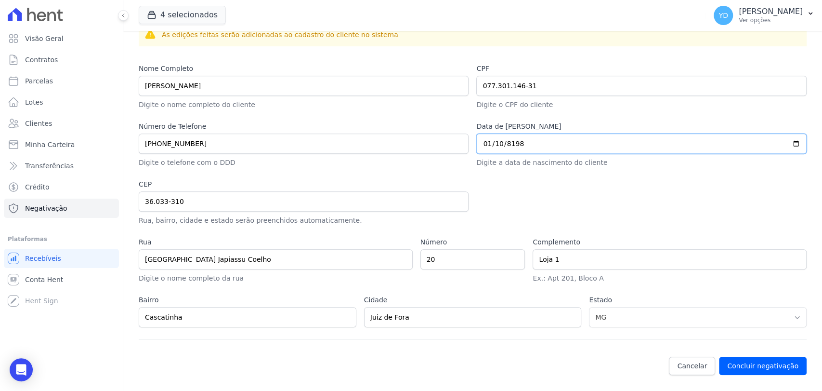
type input "81986-01-10"
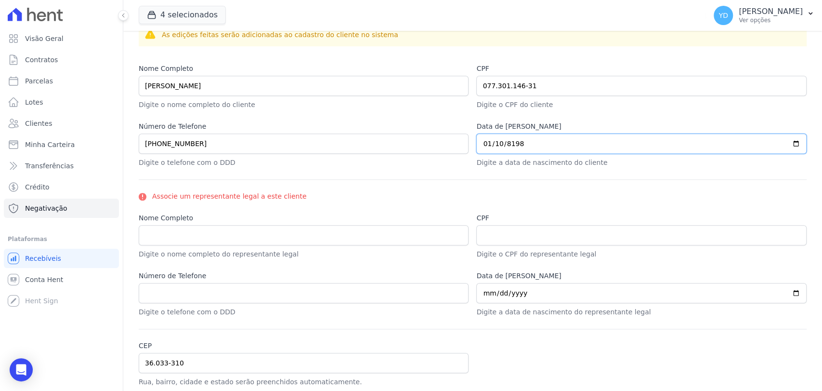
click at [505, 141] on input "81986-01-10" at bounding box center [642, 143] width 331 height 20
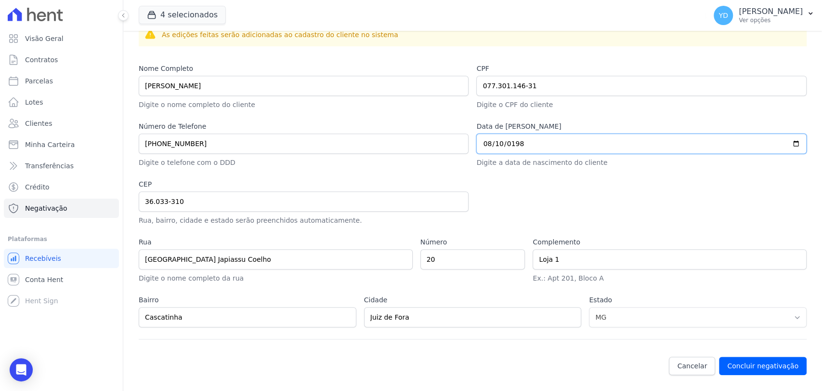
type input "[DATE]"
click at [650, 217] on div at bounding box center [642, 202] width 331 height 46
click at [749, 365] on button "Concluir negativação" at bounding box center [763, 366] width 88 height 18
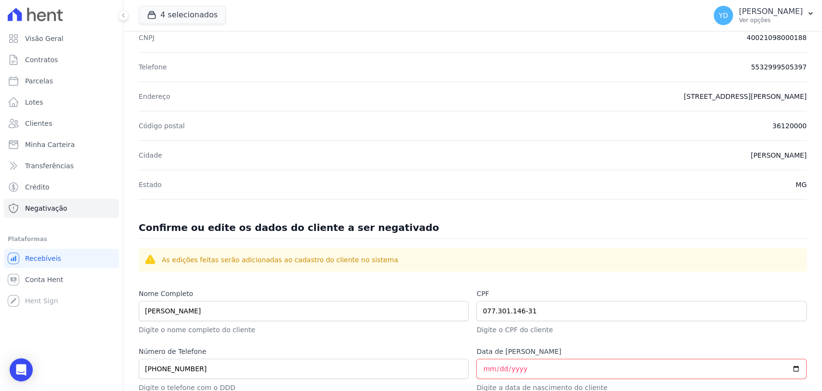
scroll to position [426, 0]
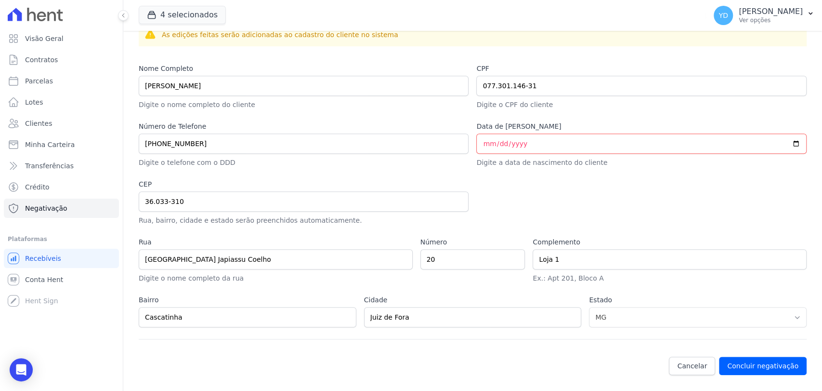
click at [759, 350] on div "Detalhes da negativação Valor da cobrança R$ 1.600,00 Data de vencimento 25/05/…" at bounding box center [473, 13] width 668 height 743
click at [760, 360] on button "Concluir negativação" at bounding box center [763, 366] width 88 height 18
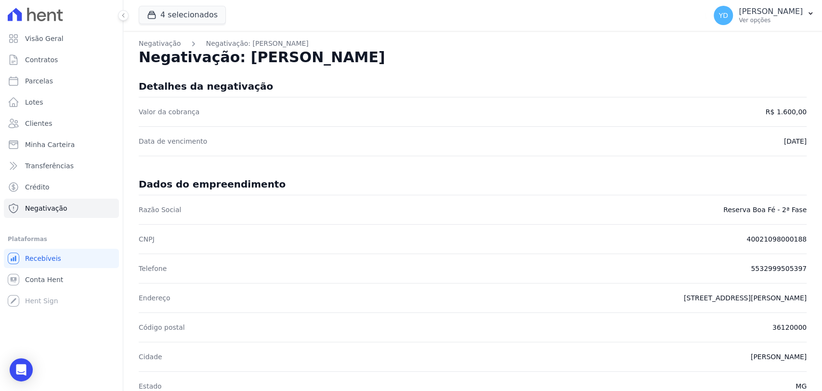
scroll to position [426, 0]
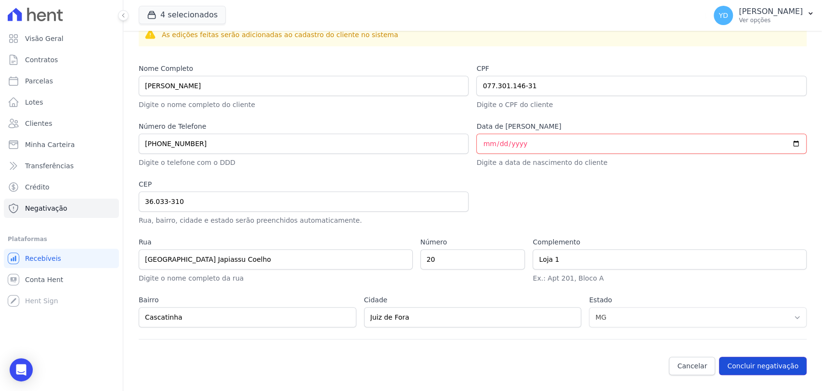
click at [751, 370] on button "Concluir negativação" at bounding box center [763, 366] width 88 height 18
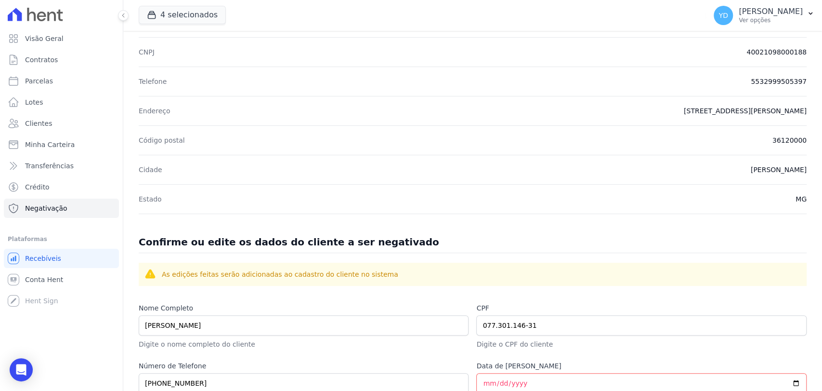
scroll to position [426, 0]
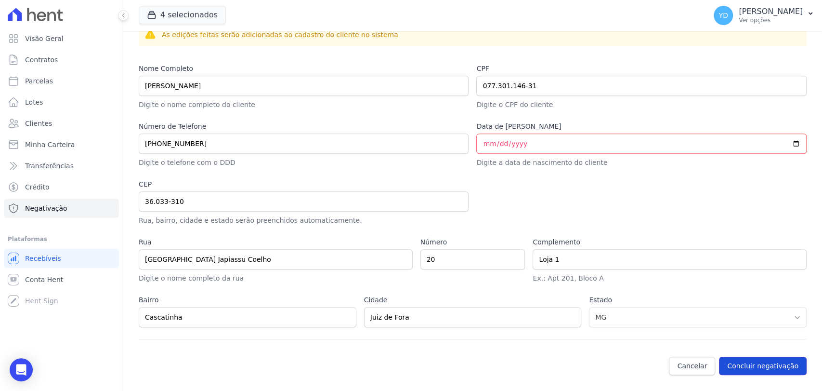
click at [753, 366] on button "Concluir negativação" at bounding box center [763, 366] width 88 height 18
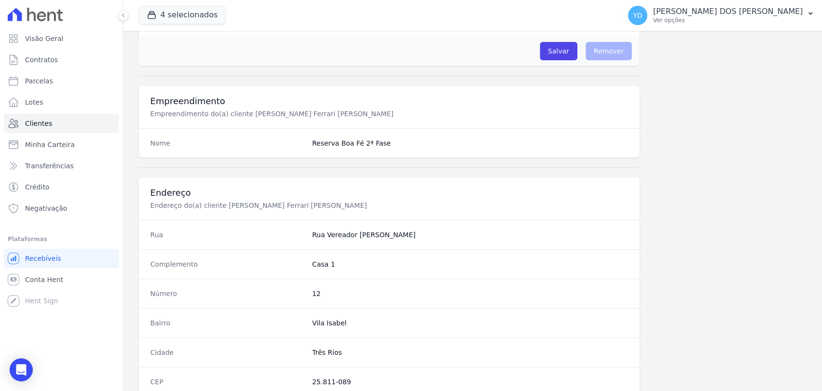
scroll to position [509, 0]
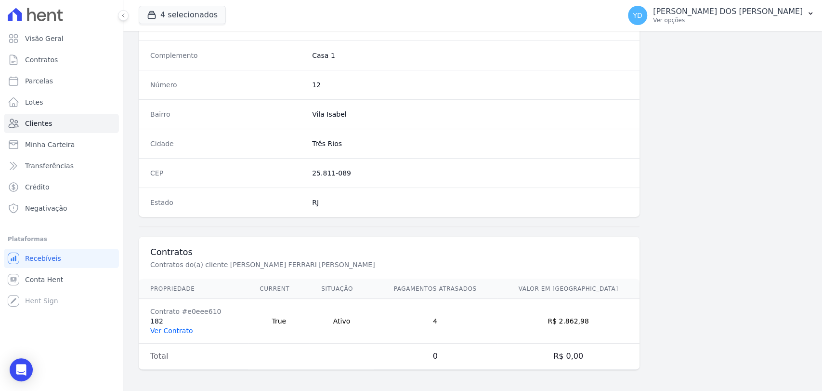
click at [177, 327] on link "Ver Contrato" at bounding box center [171, 331] width 42 height 8
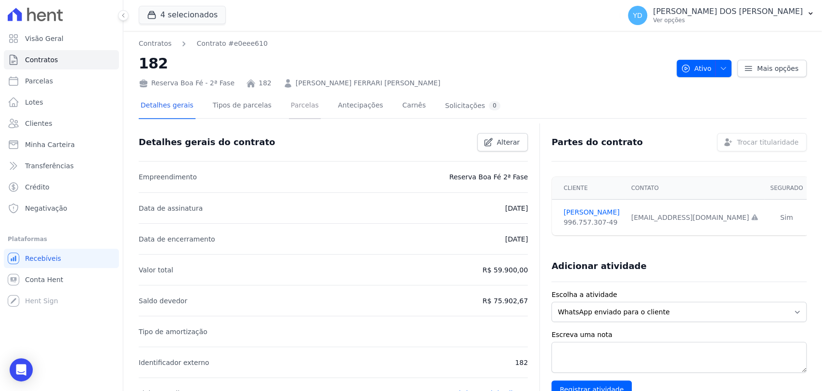
click at [298, 107] on link "Parcelas" at bounding box center [305, 106] width 32 height 26
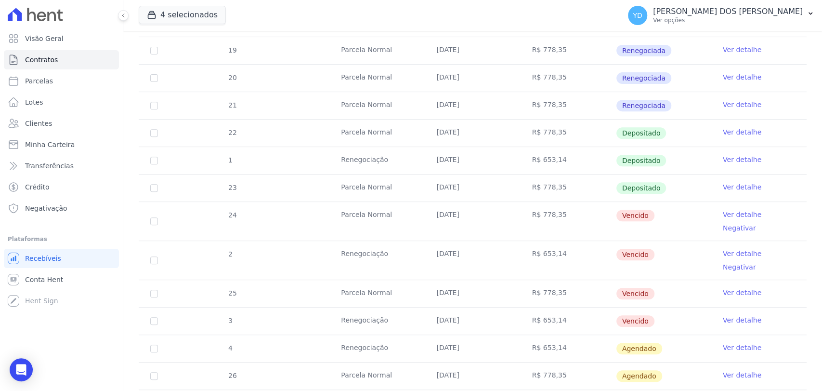
scroll to position [321, 0]
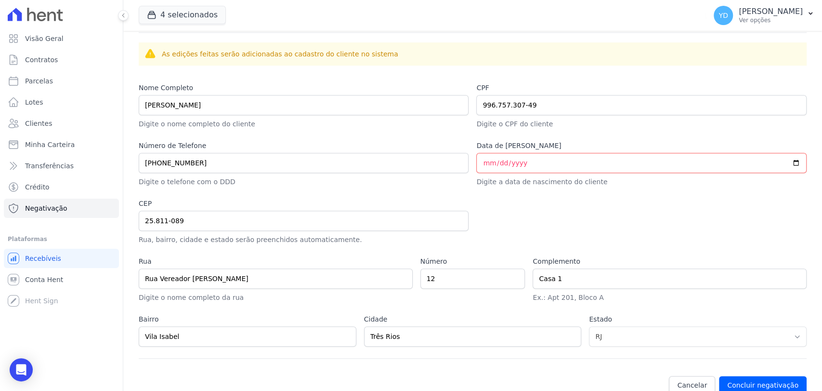
scroll to position [426, 0]
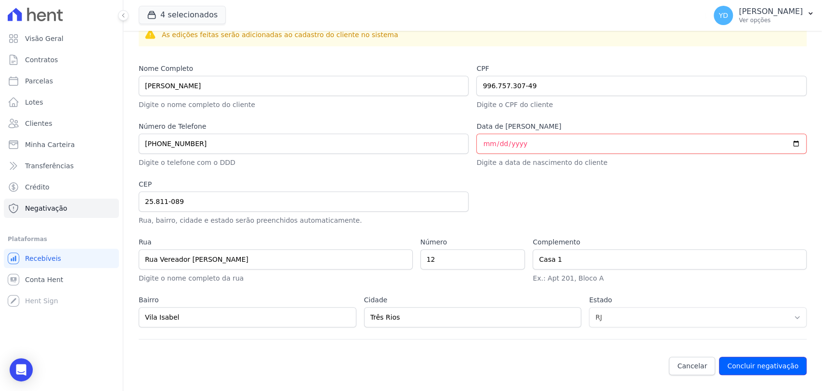
drag, startPoint x: 779, startPoint y: 362, endPoint x: 773, endPoint y: 345, distance: 18.9
click at [779, 362] on button "Concluir negativação" at bounding box center [763, 366] width 88 height 18
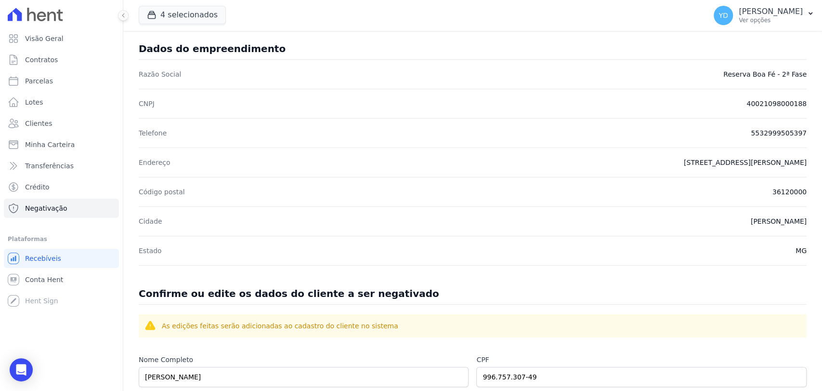
scroll to position [426, 0]
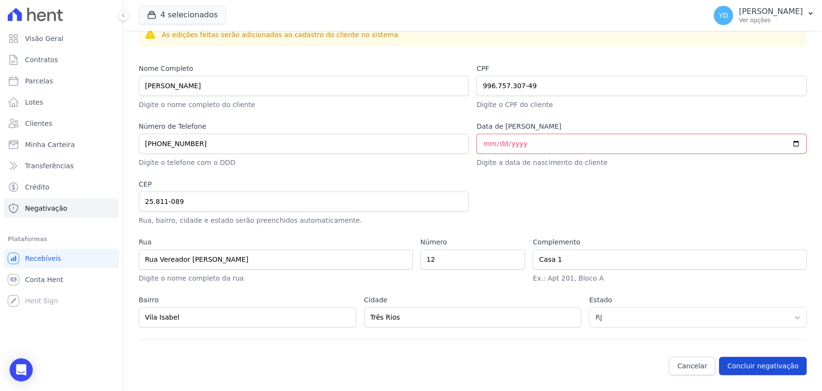
click at [781, 368] on button "Concluir negativação" at bounding box center [763, 366] width 88 height 18
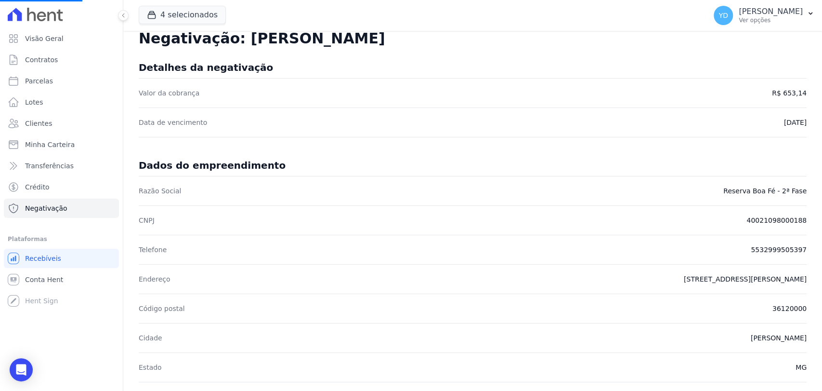
scroll to position [0, 0]
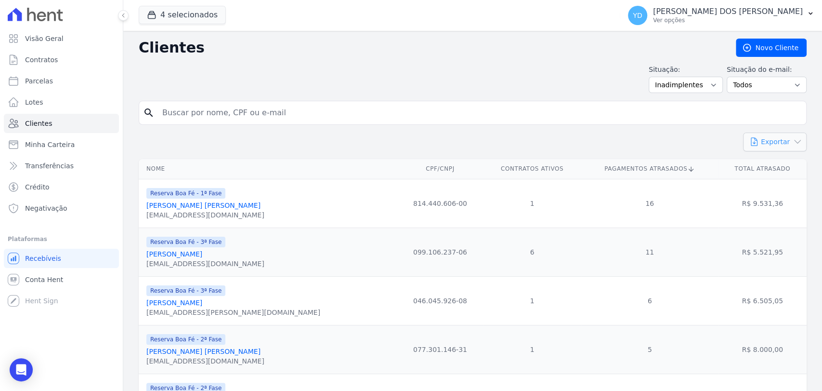
click at [772, 140] on button "Exportar" at bounding box center [775, 142] width 64 height 19
click at [785, 186] on link "CSV" at bounding box center [796, 182] width 54 height 18
click at [213, 110] on input "search" at bounding box center [480, 112] width 646 height 19
type input "william"
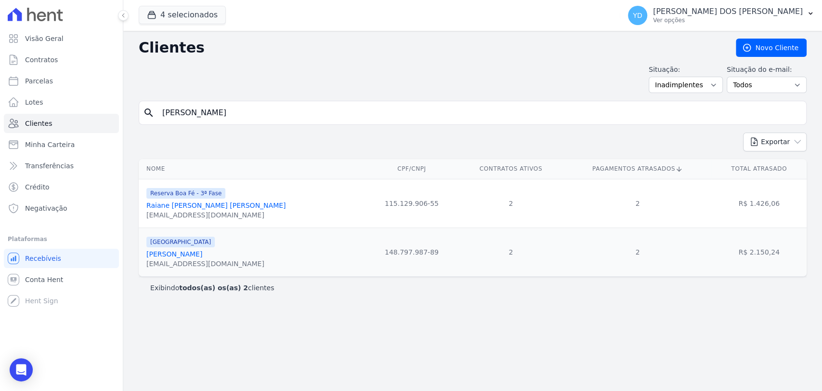
click at [202, 256] on link "William De Oliveira Mantovani" at bounding box center [174, 254] width 56 height 8
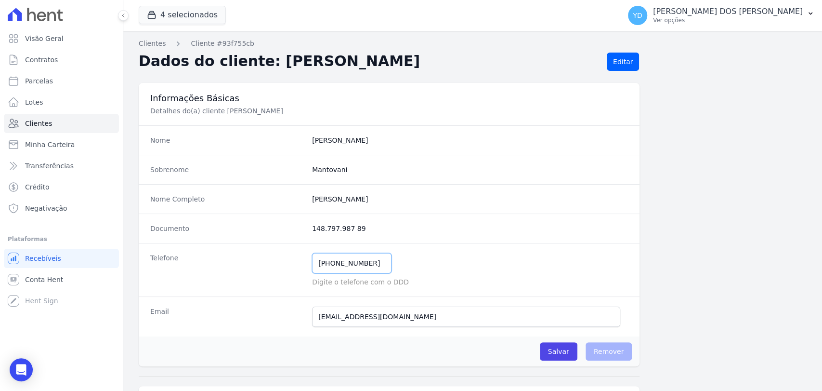
click at [355, 266] on input "(24) 99207-0689" at bounding box center [352, 263] width 80 height 20
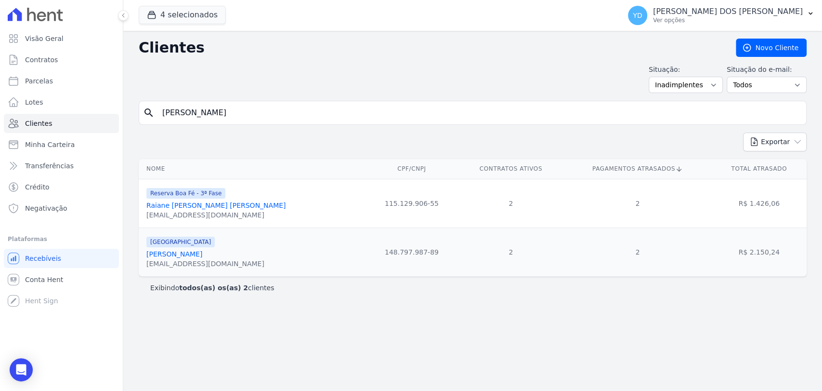
click at [221, 109] on input "william" at bounding box center [480, 112] width 646 height 19
type input "vanja["
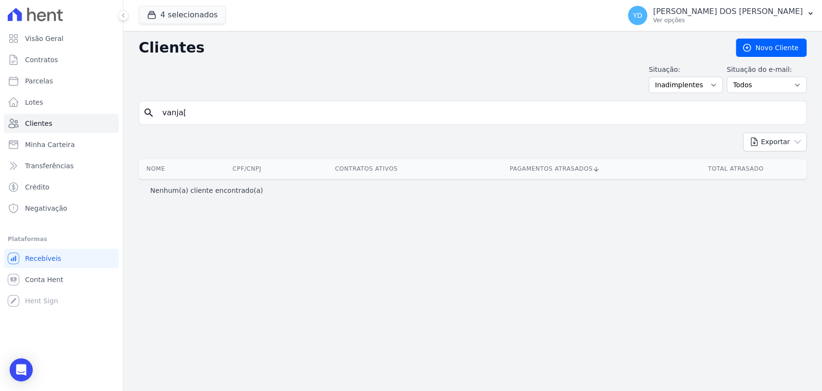
click at [201, 115] on input "vanja[" at bounding box center [480, 112] width 646 height 19
type input "vanja"
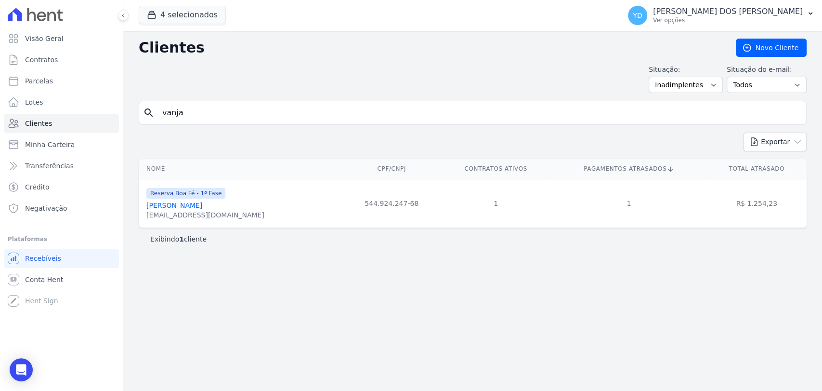
drag, startPoint x: 193, startPoint y: 210, endPoint x: 178, endPoint y: 202, distance: 16.6
click at [255, 120] on input "vanja" at bounding box center [480, 112] width 646 height 19
type input "antonio"
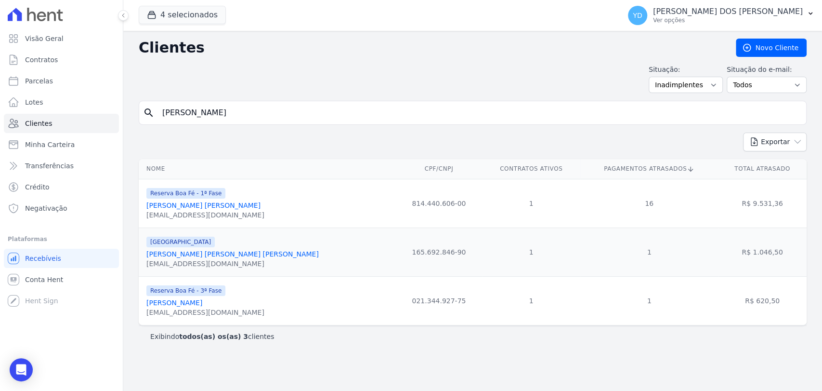
click at [199, 96] on div "Clientes Novo Cliente Situação: Todos Adimplentes Inadimplentes Situação do e-m…" at bounding box center [472, 211] width 699 height 360
click at [278, 99] on div "Clientes Novo Cliente Situação: Todos Adimplentes Inadimplentes Situação do e-m…" at bounding box center [472, 211] width 699 height 360
click at [280, 113] on input "antonio" at bounding box center [480, 112] width 646 height 19
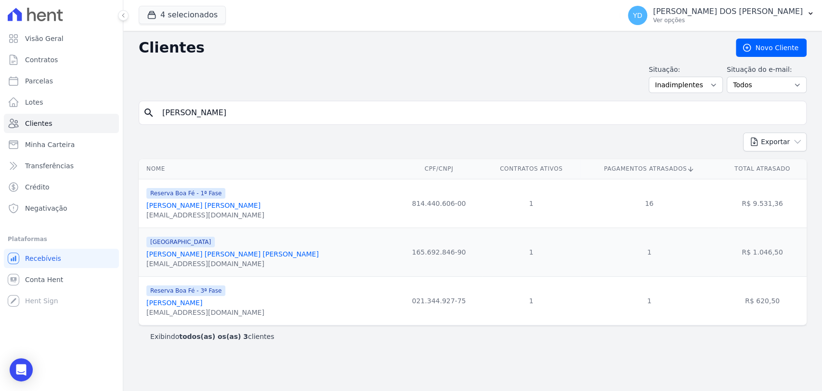
type input "rafael"
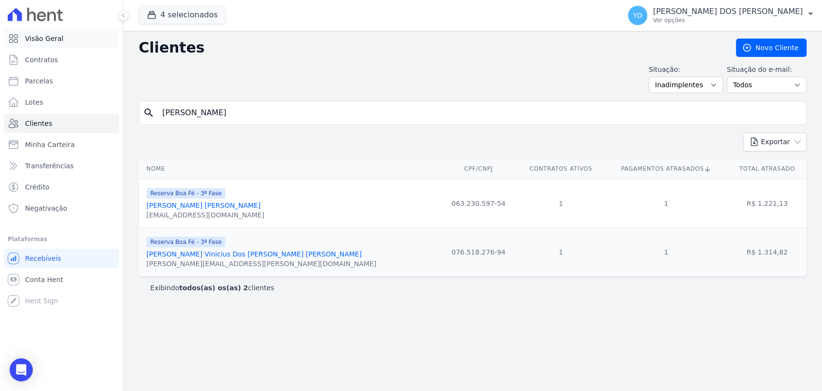
click at [85, 34] on link "Visão Geral" at bounding box center [61, 38] width 115 height 19
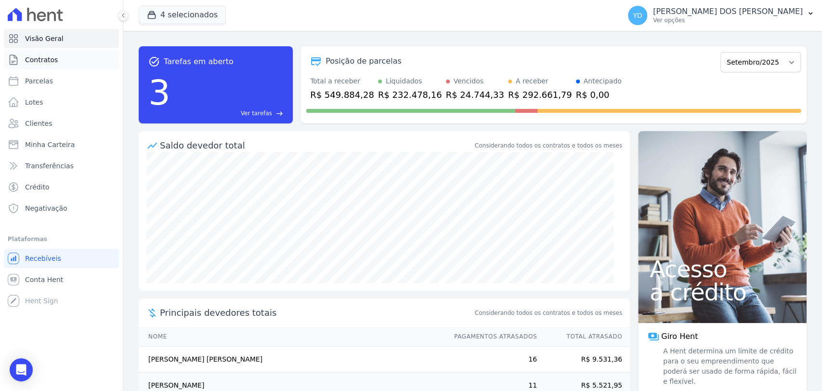
click at [96, 57] on link "Contratos" at bounding box center [61, 59] width 115 height 19
click at [70, 119] on link "Clientes" at bounding box center [61, 123] width 115 height 19
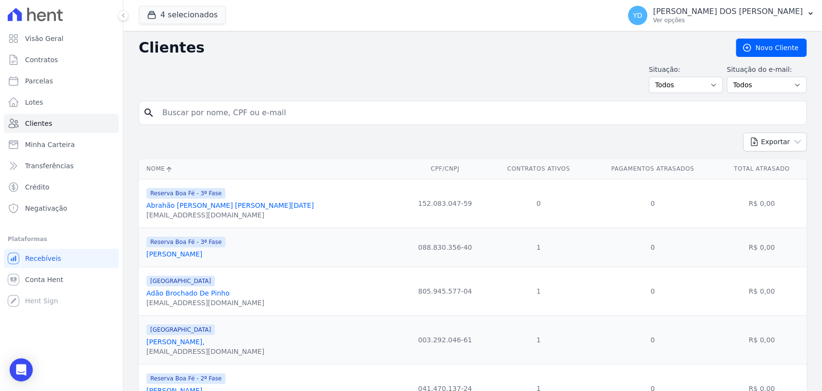
click at [201, 112] on input "search" at bounding box center [480, 112] width 646 height 19
type input "William"
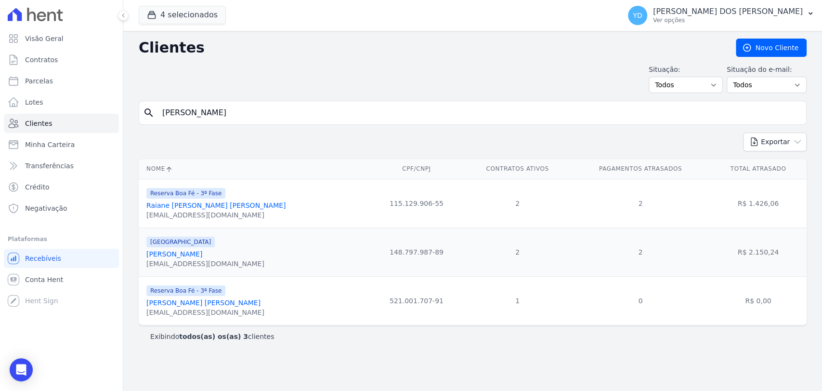
click at [182, 255] on link "William De Oliveira Mantovani" at bounding box center [174, 254] width 56 height 8
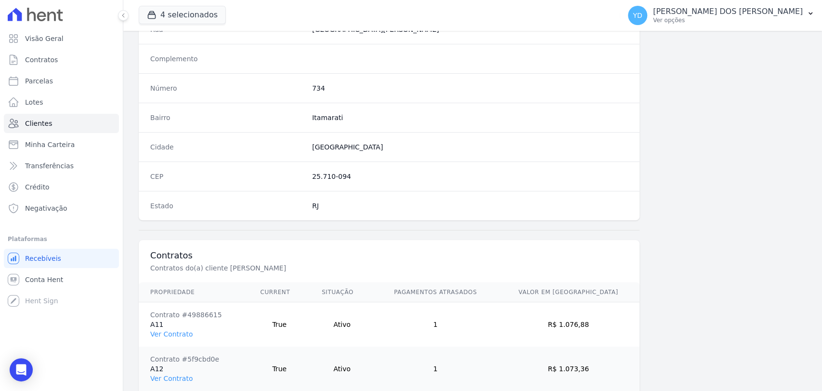
scroll to position [554, 0]
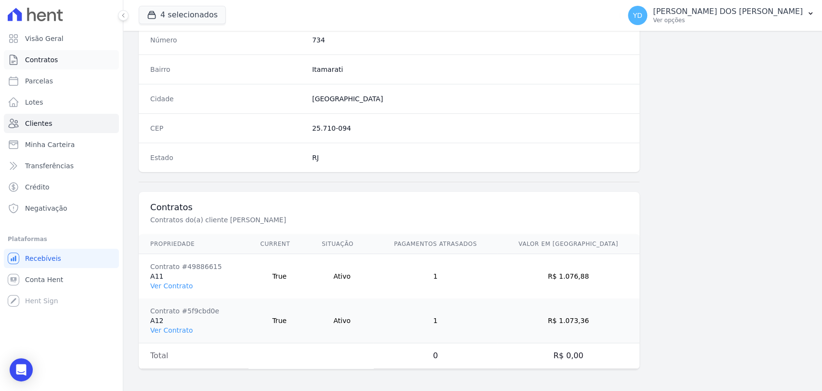
click at [58, 66] on link "Contratos" at bounding box center [61, 59] width 115 height 19
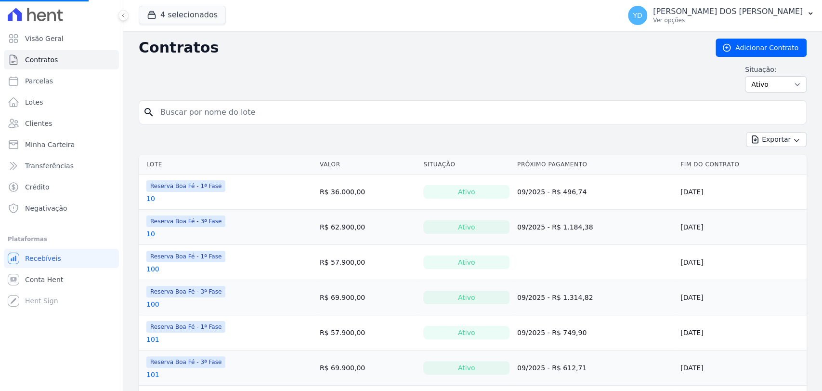
click at [186, 113] on input "search" at bounding box center [479, 112] width 648 height 19
click at [181, 122] on div "search" at bounding box center [473, 112] width 668 height 24
click at [179, 111] on input "search" at bounding box center [479, 112] width 648 height 19
type input "117"
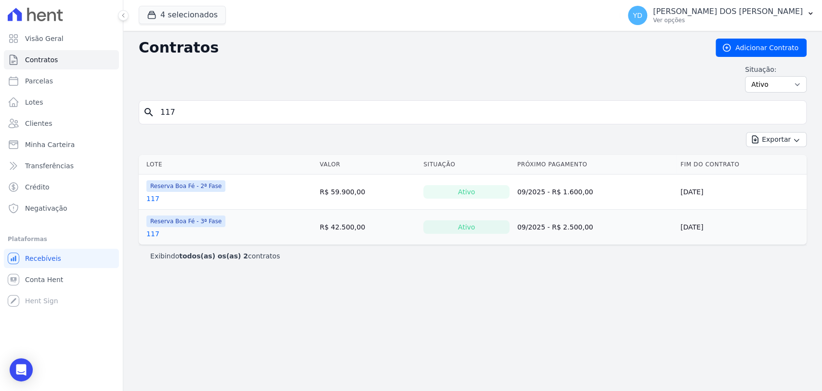
click at [150, 200] on link "117" at bounding box center [152, 199] width 13 height 10
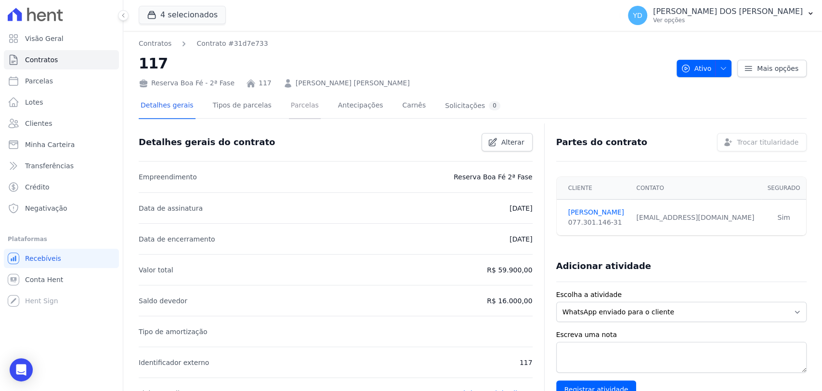
click at [300, 105] on link "Parcelas" at bounding box center [305, 106] width 32 height 26
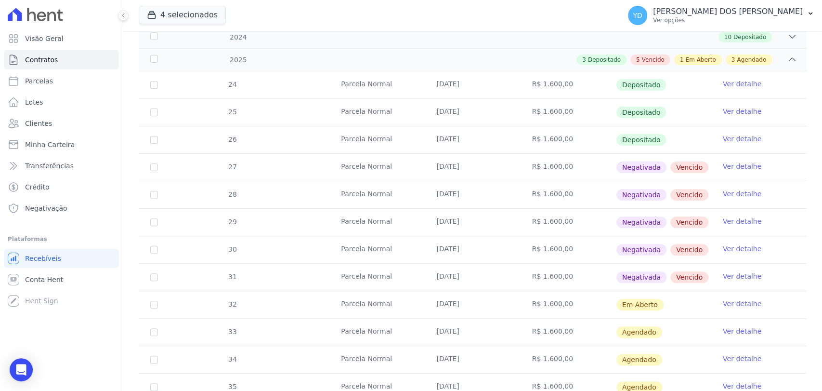
scroll to position [215, 0]
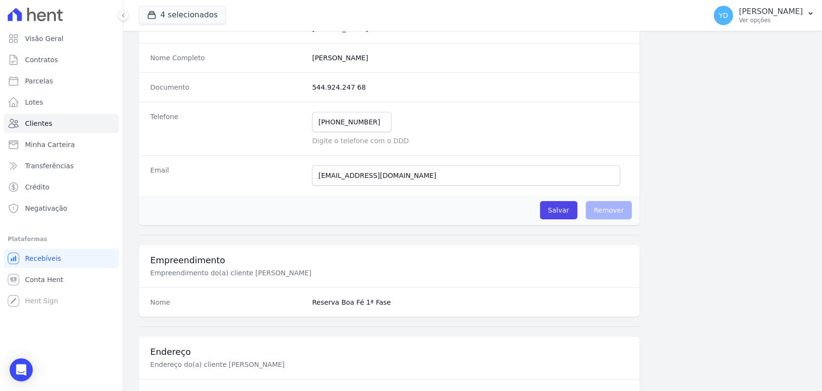
scroll to position [107, 0]
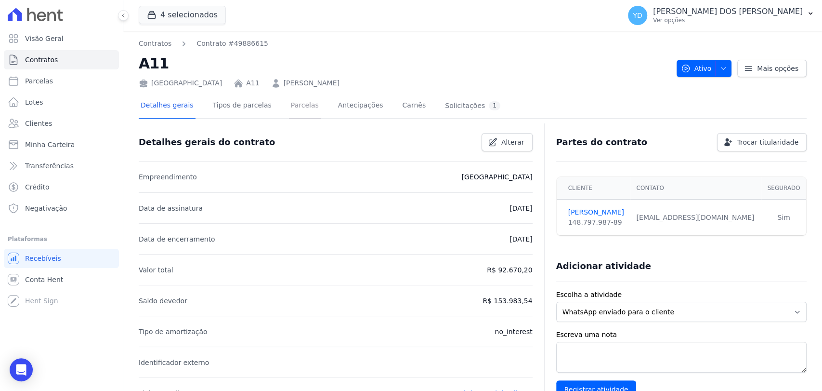
drag, startPoint x: 293, startPoint y: 109, endPoint x: 311, endPoint y: 86, distance: 29.2
click at [293, 109] on link "Parcelas" at bounding box center [305, 106] width 32 height 26
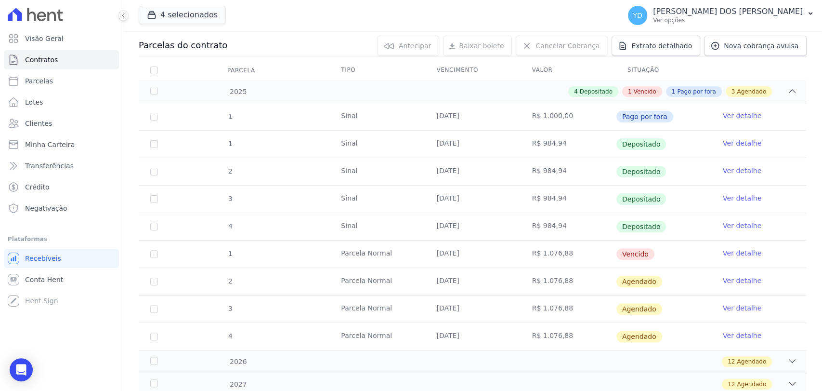
scroll to position [107, 0]
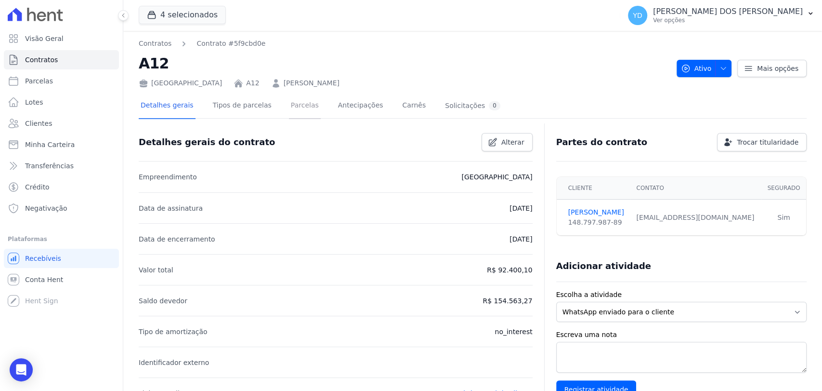
drag, startPoint x: 293, startPoint y: 109, endPoint x: 309, endPoint y: 85, distance: 28.7
click at [293, 109] on link "Parcelas" at bounding box center [305, 106] width 32 height 26
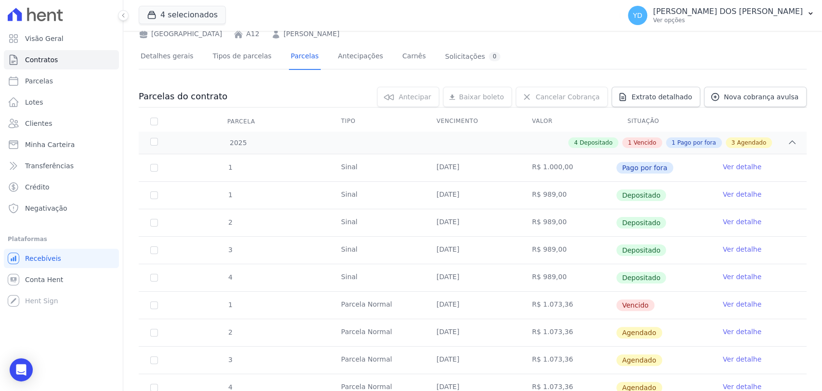
scroll to position [160, 0]
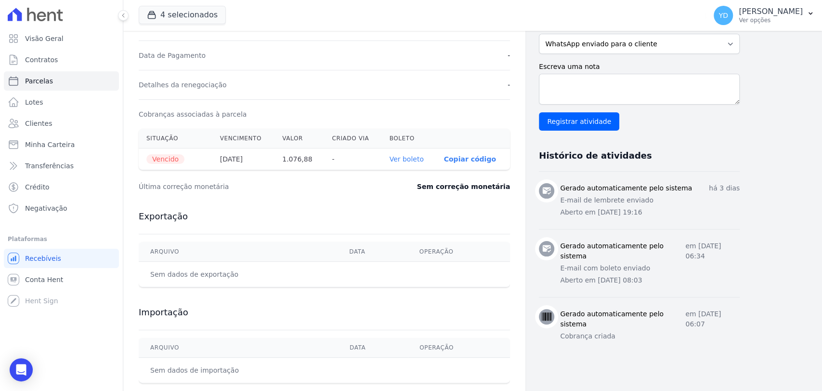
scroll to position [267, 0]
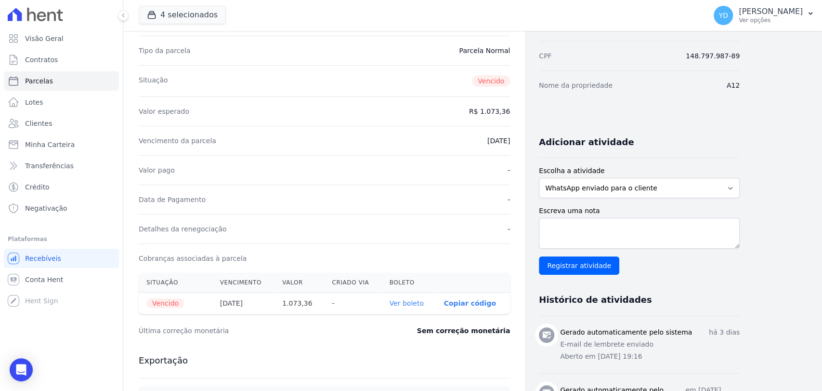
scroll to position [107, 0]
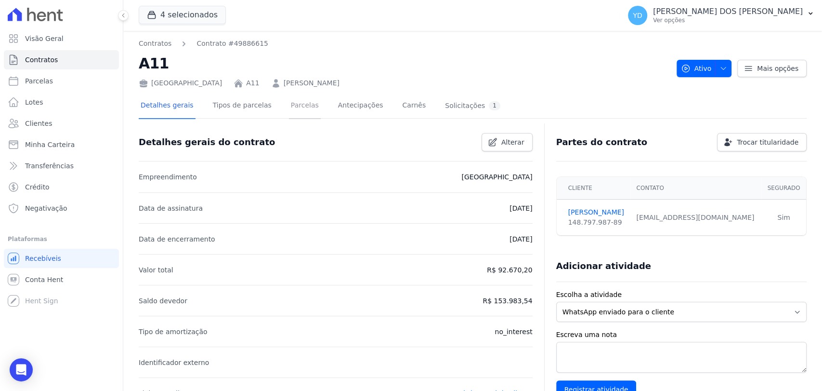
click at [296, 114] on link "Parcelas" at bounding box center [305, 106] width 32 height 26
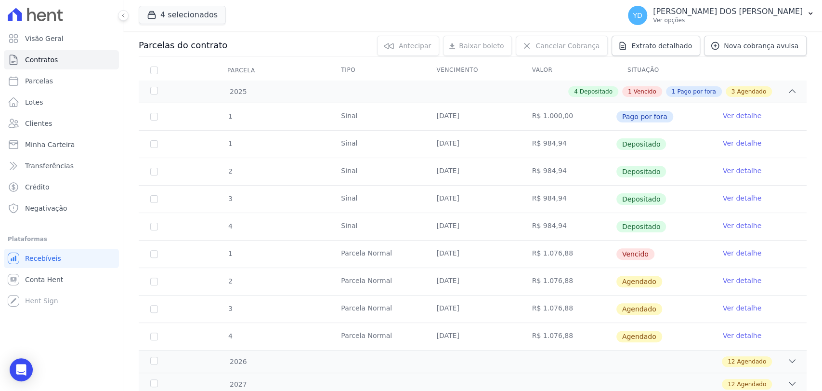
scroll to position [107, 0]
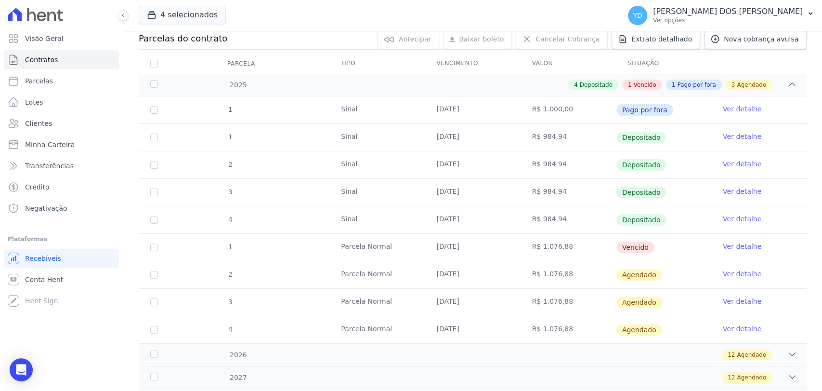
click at [738, 241] on link "Ver detalhe" at bounding box center [742, 246] width 39 height 10
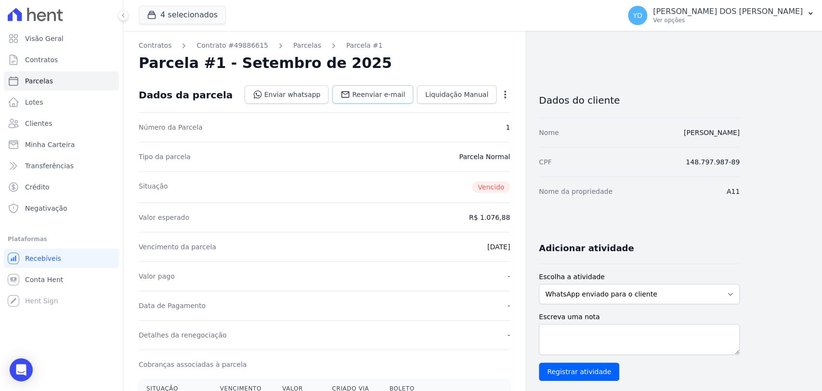
click at [398, 96] on span "Reenviar e-mail" at bounding box center [378, 95] width 53 height 10
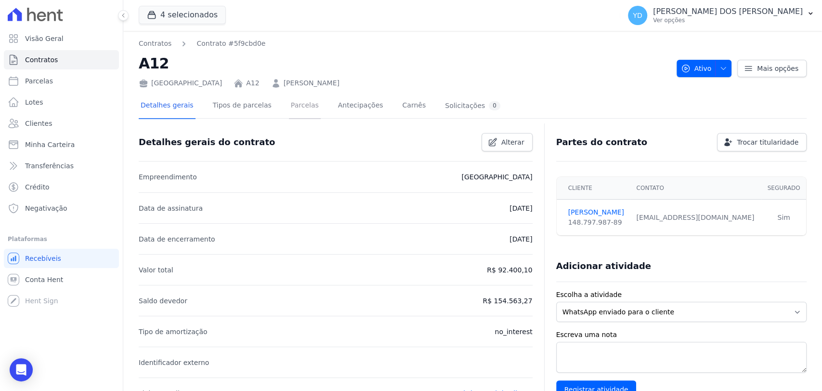
drag, startPoint x: 290, startPoint y: 114, endPoint x: 300, endPoint y: 54, distance: 60.7
click at [290, 114] on link "Parcelas" at bounding box center [305, 106] width 32 height 26
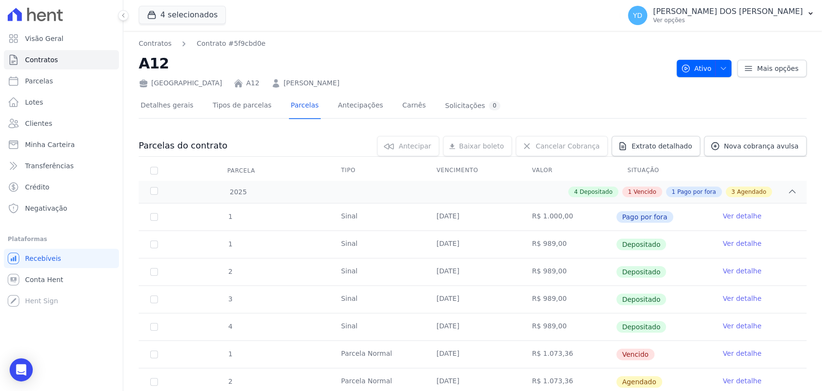
click at [723, 353] on link "Ver detalhe" at bounding box center [742, 353] width 39 height 10
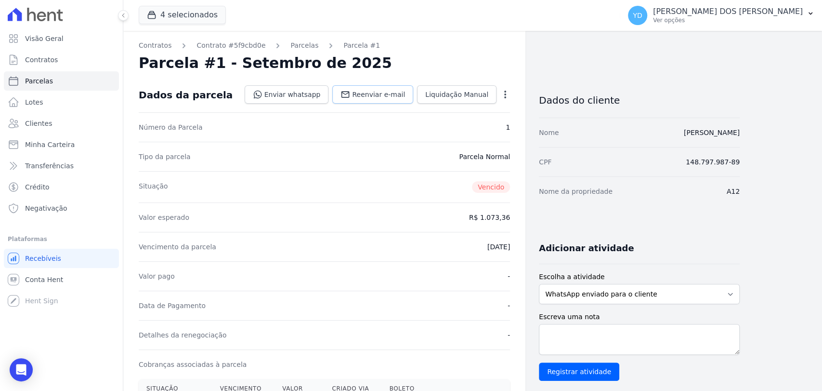
click at [374, 90] on span "Reenviar e-mail" at bounding box center [378, 95] width 53 height 10
